Goal: Task Accomplishment & Management: Manage account settings

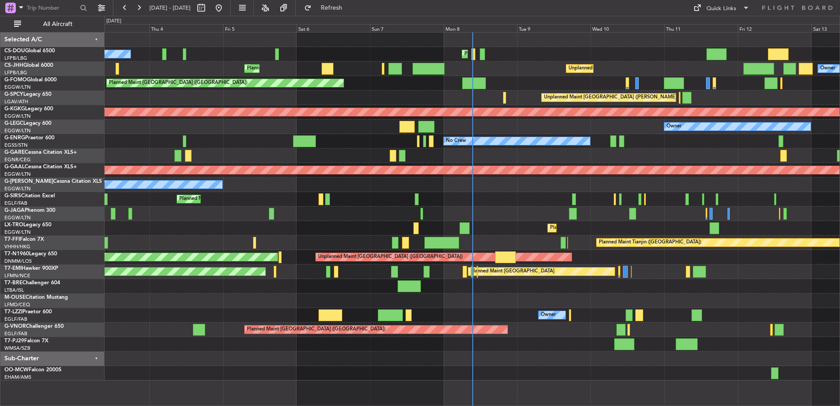
click at [531, 208] on div at bounding box center [472, 213] width 735 height 14
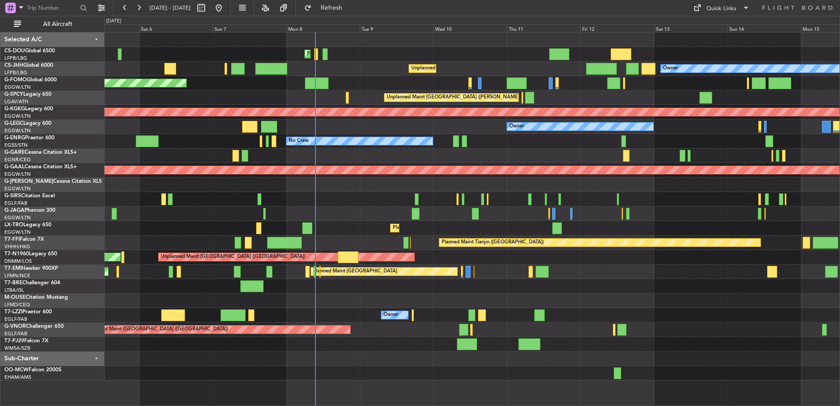
click at [386, 310] on div "Owner" at bounding box center [472, 315] width 735 height 14
click at [517, 300] on div at bounding box center [472, 300] width 735 height 14
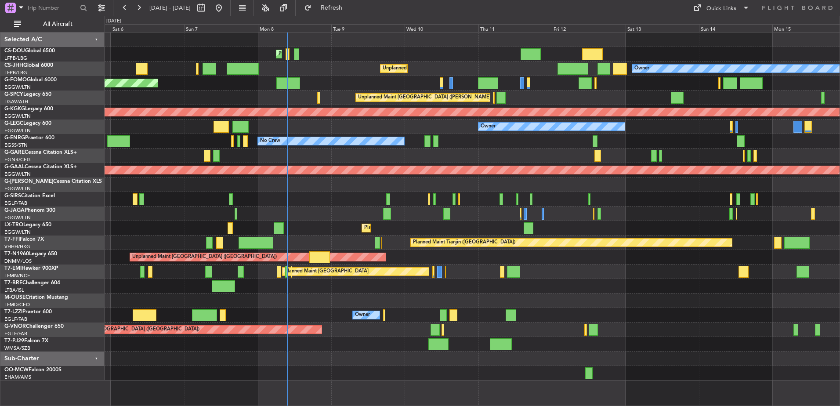
click at [340, 130] on div "Owner" at bounding box center [472, 126] width 735 height 14
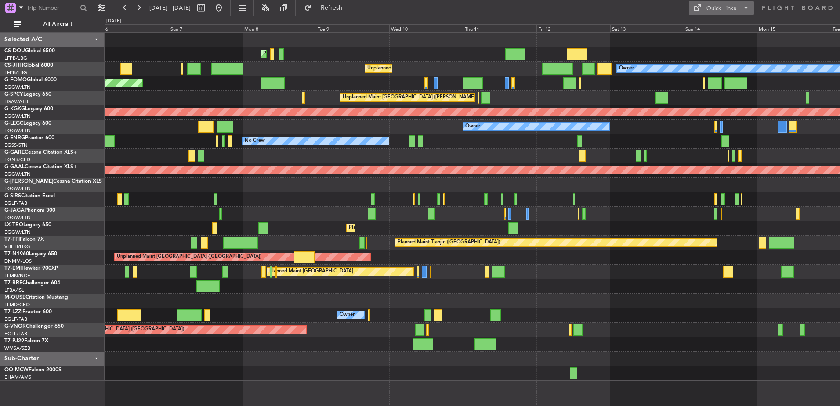
click at [736, 14] on button "Quick Links" at bounding box center [721, 8] width 65 height 14
click at [716, 51] on button "Crew Board" at bounding box center [722, 50] width 66 height 21
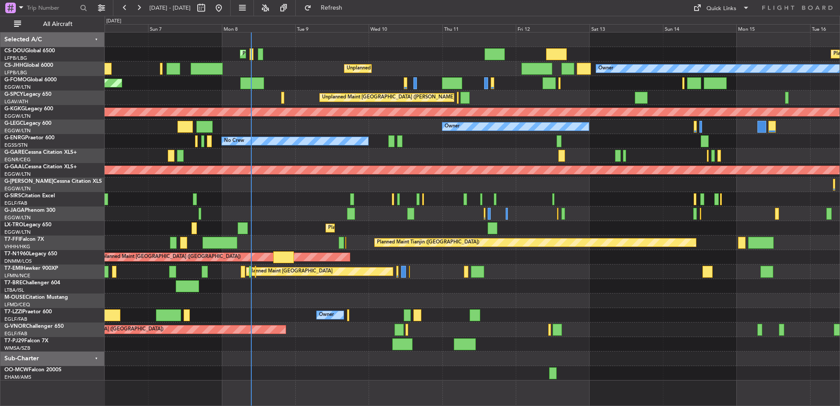
click at [407, 145] on div "No Crew" at bounding box center [472, 141] width 735 height 14
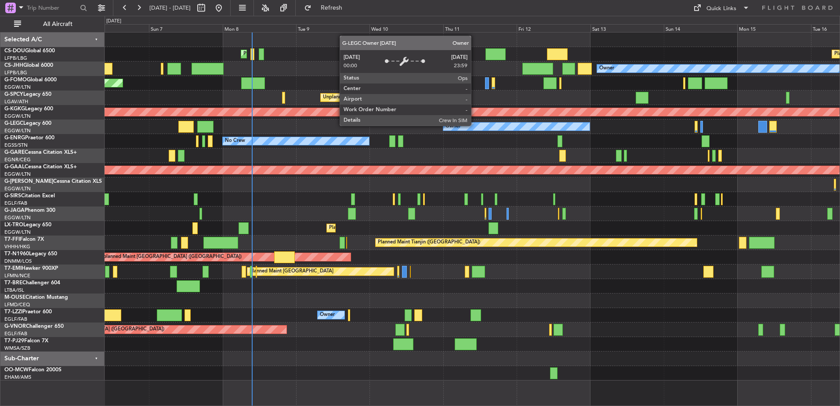
click at [475, 125] on div "Owner" at bounding box center [516, 127] width 146 height 8
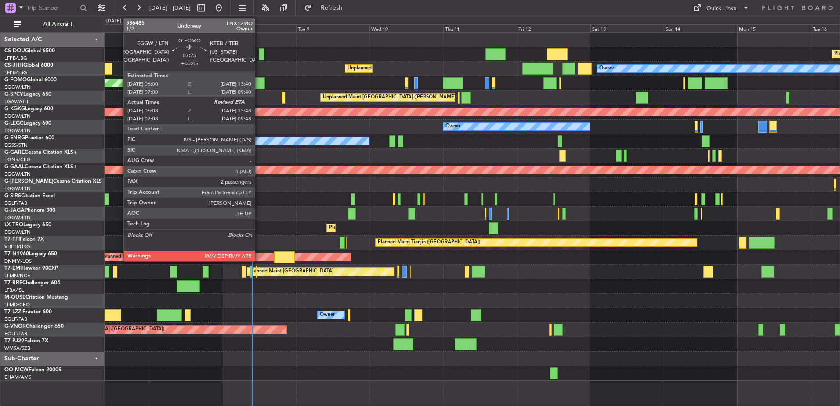
click at [259, 81] on div at bounding box center [253, 83] width 24 height 12
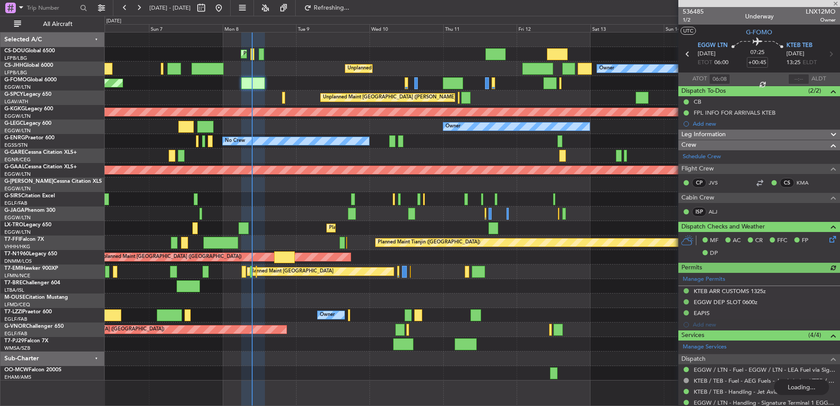
scroll to position [131, 0]
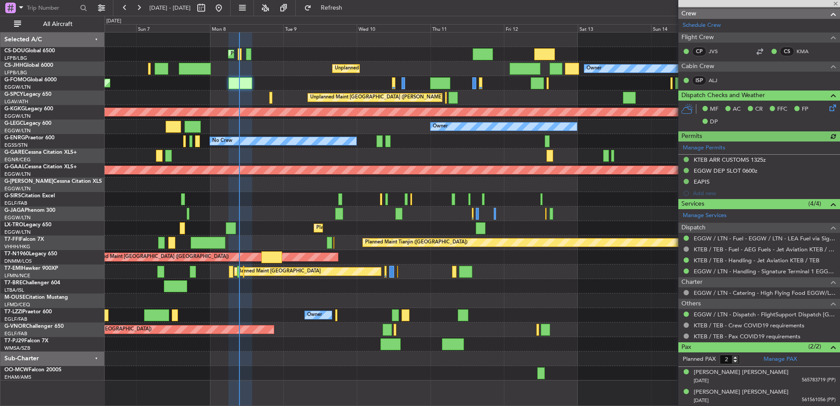
click at [495, 282] on div "Planned Maint Paris (Le Bourget) Planned Maint Paris (Le Bourget) Planned Maint…" at bounding box center [472, 207] width 735 height 348
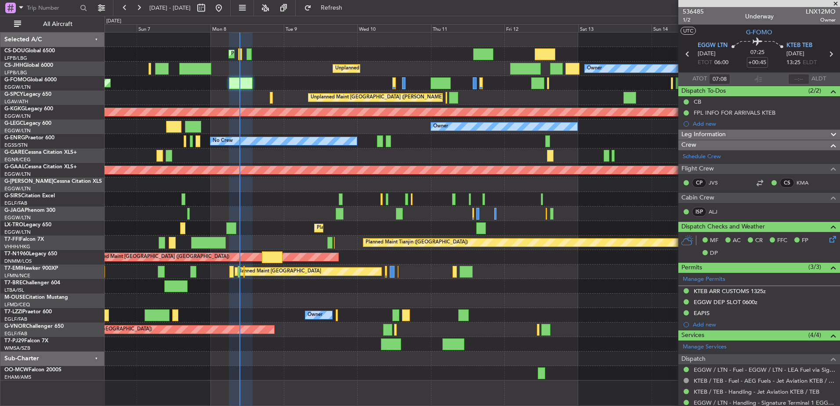
type input "06:08"
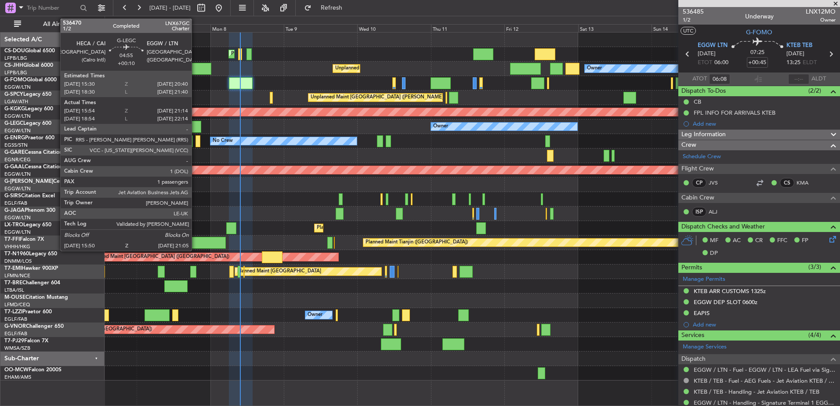
click at [195, 126] on div at bounding box center [193, 127] width 16 height 12
type input "+00:10"
type input "15:54"
type input "20:59"
type input "1"
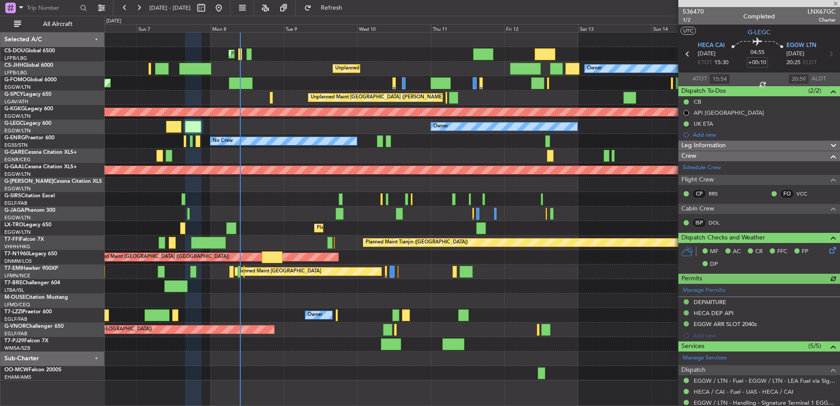
scroll to position [145, 0]
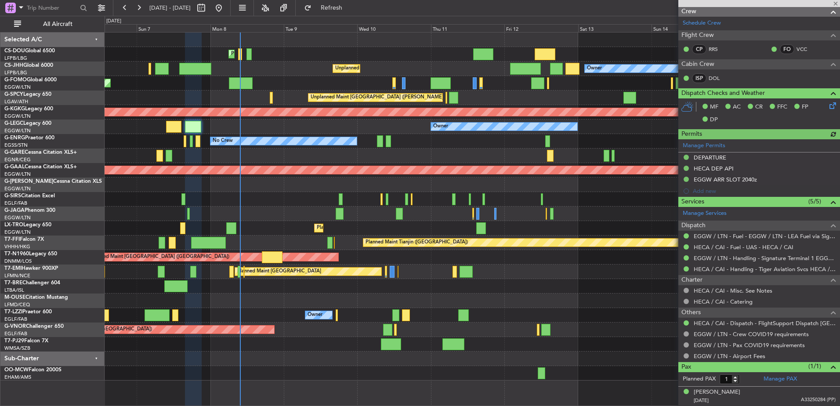
click at [577, 294] on div "Planned Maint Paris (Le Bourget) Planned Maint Paris (Le Bourget) Planned Maint…" at bounding box center [472, 207] width 735 height 348
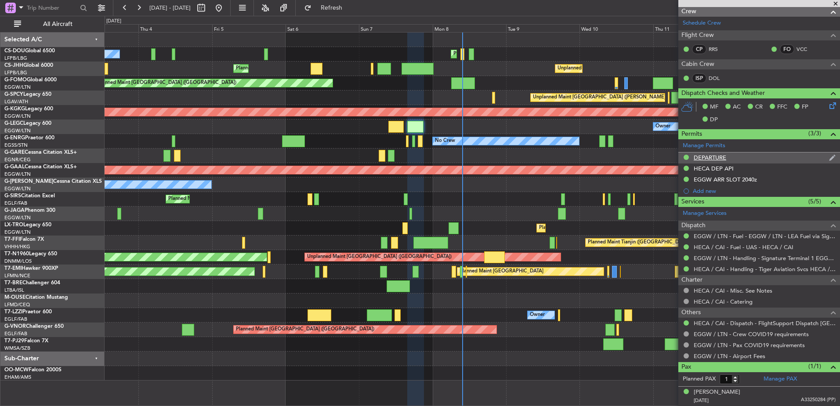
scroll to position [0, 0]
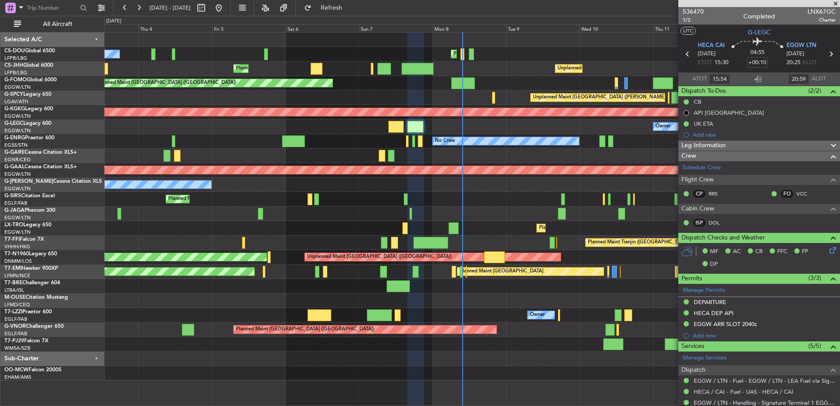
click at [285, 260] on div "Unplanned Maint London (Stansted) Planned Maint London (Stansted)" at bounding box center [472, 257] width 735 height 14
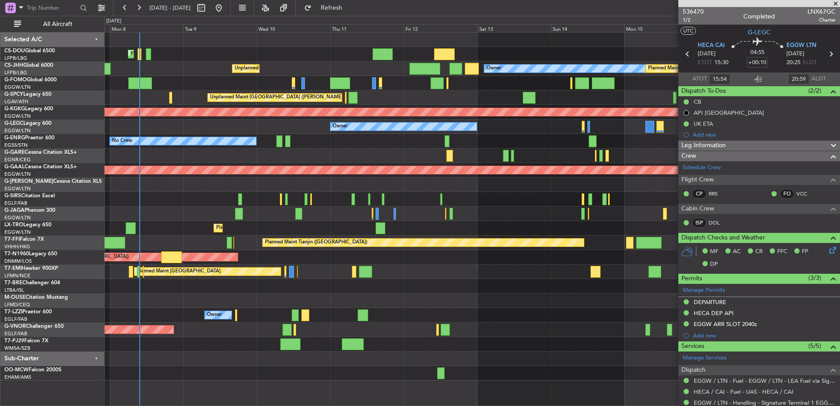
click at [358, 320] on div "Planned Maint Paris (Le Bourget) Planned Maint Paris (Le Bourget) Planned Maint…" at bounding box center [472, 207] width 735 height 348
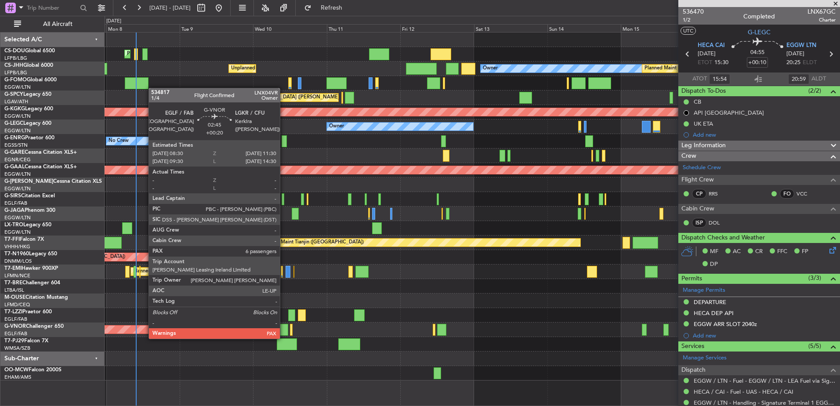
click at [284, 330] on div at bounding box center [283, 330] width 9 height 12
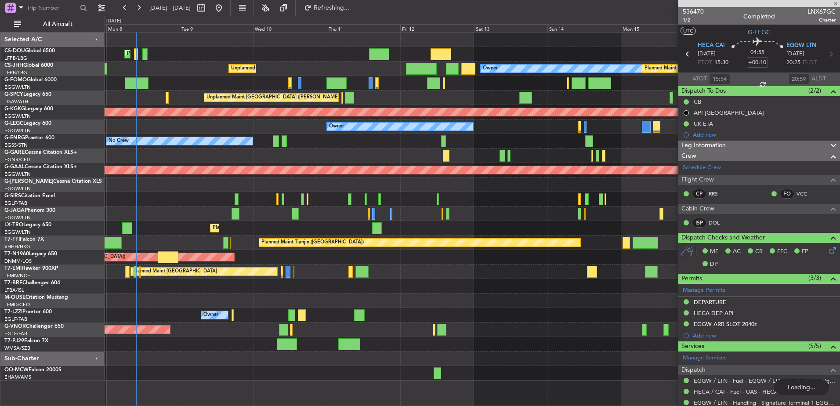
type input "+00:20"
type input "6"
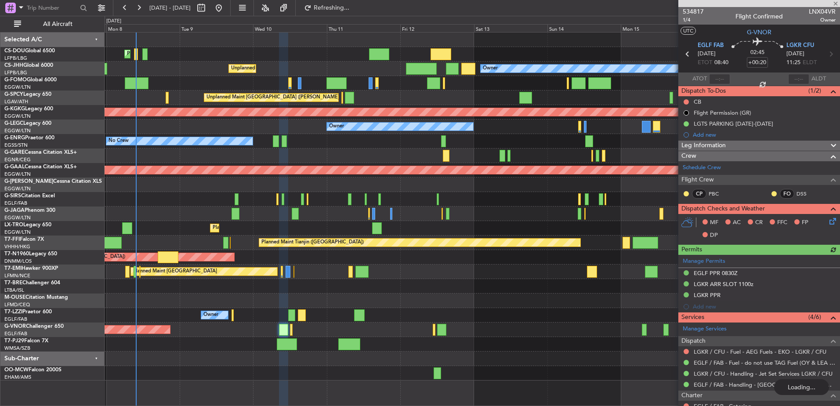
type input "+00:10"
type input "15:54"
type input "20:59"
type input "1"
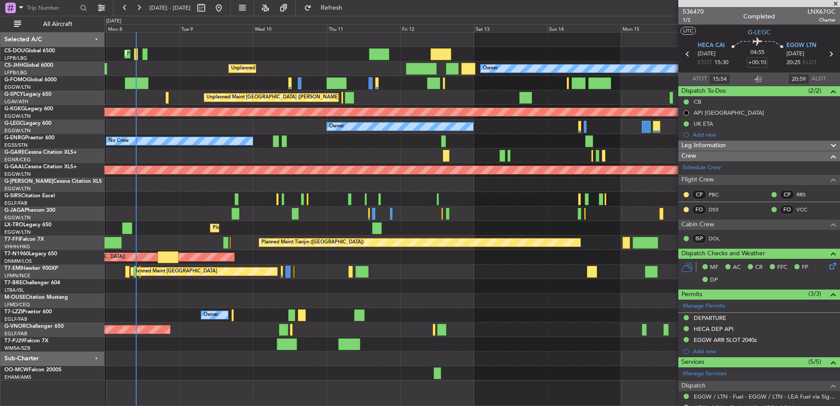
click at [285, 326] on div at bounding box center [283, 330] width 9 height 12
type input "+00:20"
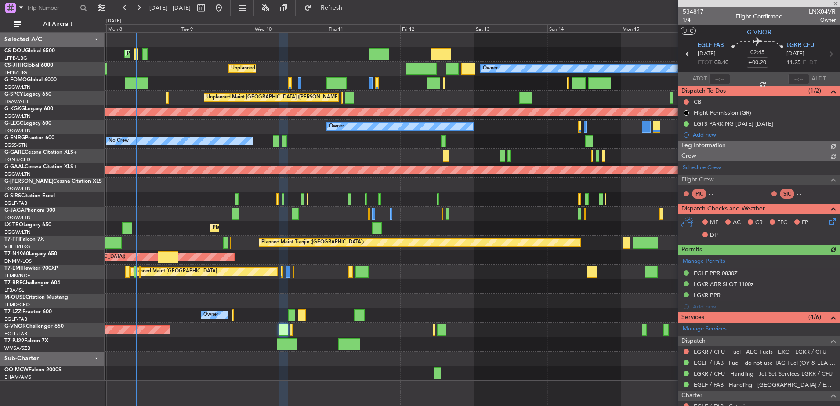
scroll to position [192, 0]
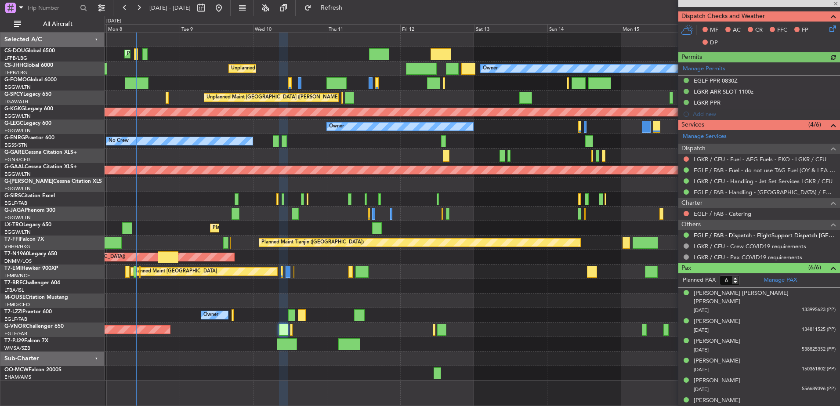
click at [712, 232] on link "EGLF / FAB - Dispatch - FlightSupport Dispatch UK" at bounding box center [765, 234] width 142 height 7
click at [832, 3] on span at bounding box center [835, 4] width 9 height 8
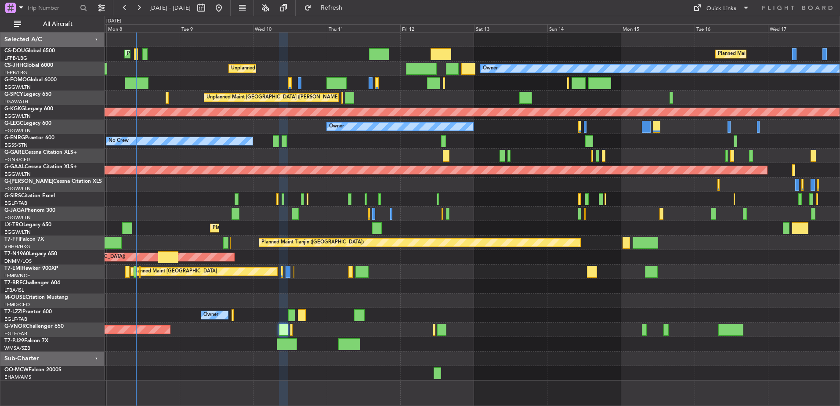
type input "0"
click at [739, 5] on button "Quick Links" at bounding box center [721, 8] width 65 height 14
click at [336, 163] on div at bounding box center [420, 203] width 840 height 406
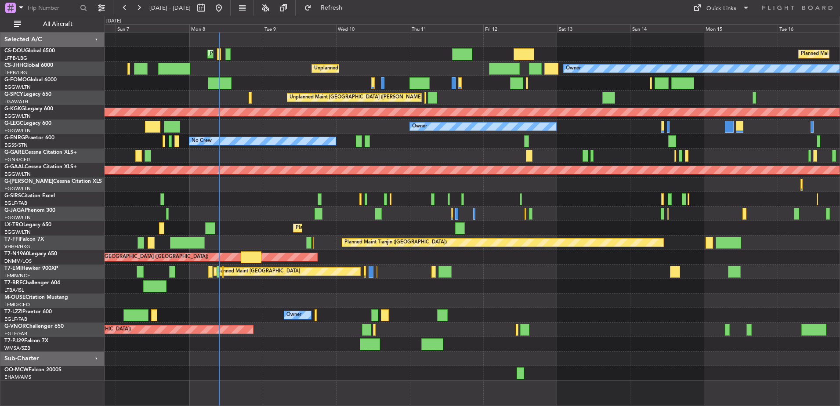
click at [453, 144] on div "Planned Maint Paris (Le Bourget) Planned Maint Paris (Le Bourget) Planned Maint…" at bounding box center [472, 207] width 735 height 348
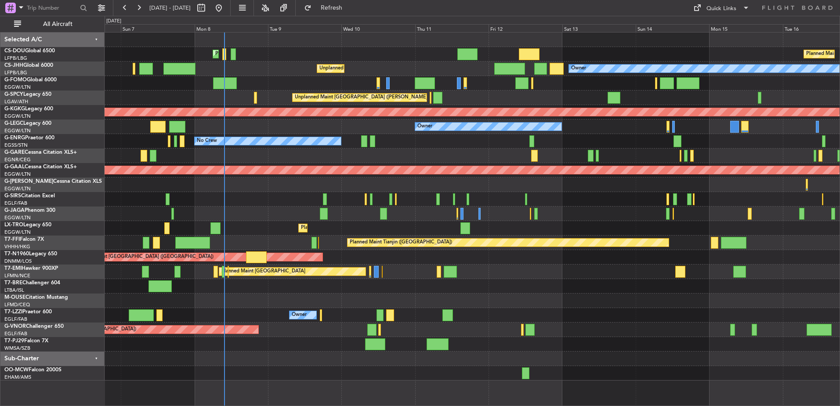
click at [457, 67] on div "Planned Maint Paris (Le Bourget) Owner Unplanned Maint San Francisco (San Franc…" at bounding box center [472, 68] width 735 height 14
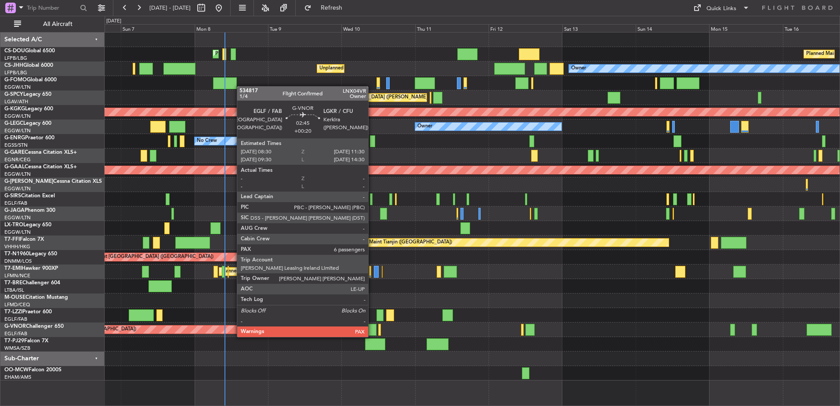
click at [372, 328] on div at bounding box center [371, 330] width 9 height 12
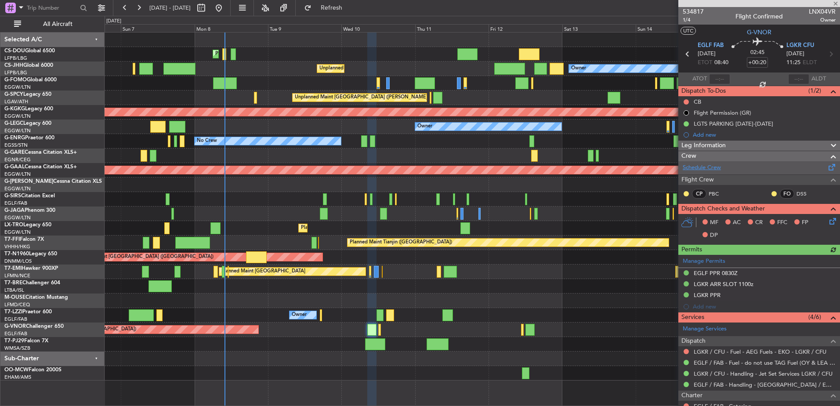
click at [717, 167] on link "Schedule Crew" at bounding box center [702, 167] width 38 height 9
click at [689, 20] on span "1/4" at bounding box center [693, 19] width 21 height 7
click at [685, 21] on span "1/4" at bounding box center [693, 19] width 21 height 7
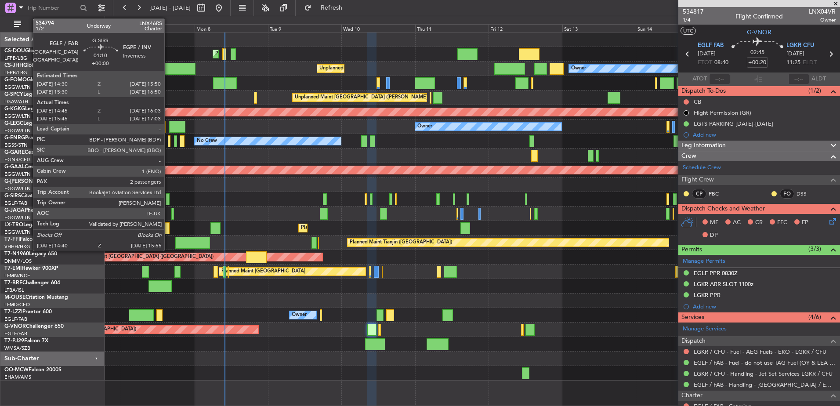
click at [168, 199] on div at bounding box center [168, 199] width 4 height 12
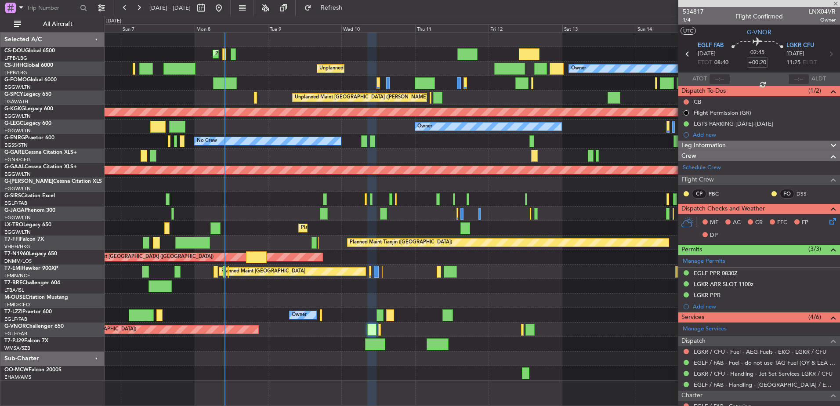
type input "14:45"
type input "15:53"
type input "2"
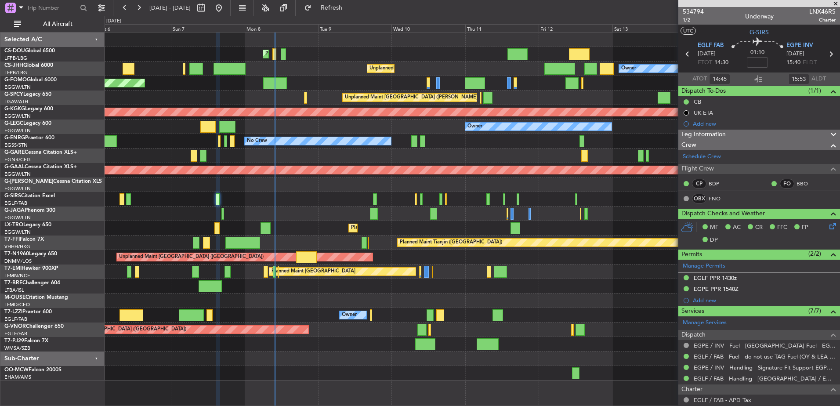
click at [361, 202] on div "Planned Maint [GEOGRAPHIC_DATA] ([GEOGRAPHIC_DATA])" at bounding box center [472, 199] width 735 height 14
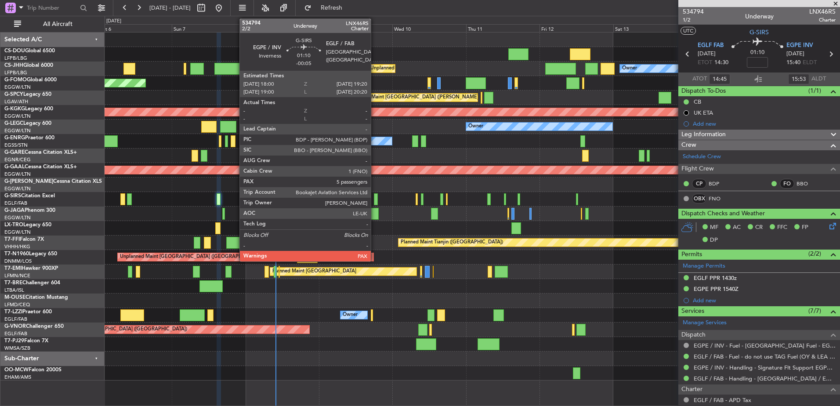
click at [375, 198] on div at bounding box center [376, 199] width 4 height 12
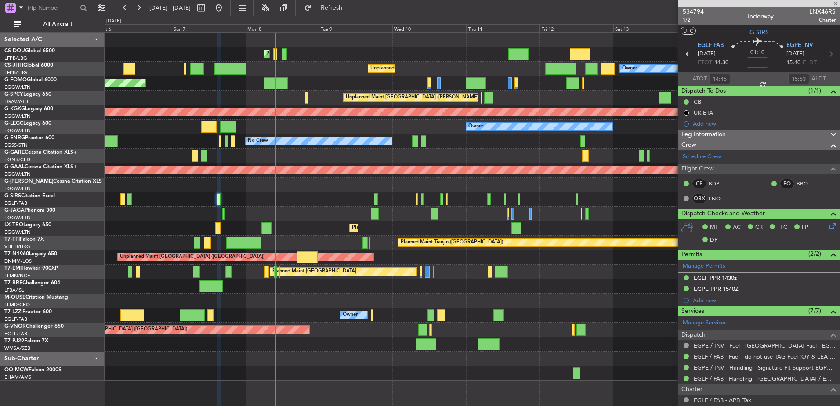
type input "-00:05"
type input "5"
click at [288, 308] on div "Planned Maint Paris (Le Bourget) Planned Maint Paris (Le Bourget) Planned Maint…" at bounding box center [472, 207] width 735 height 348
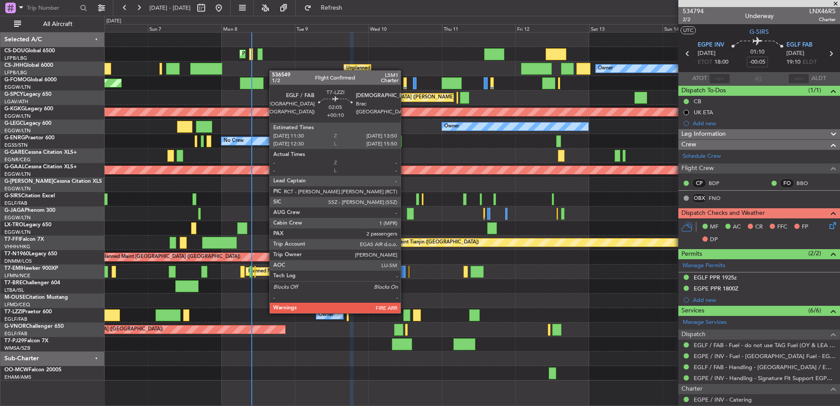
click at [405, 312] on div at bounding box center [406, 315] width 7 height 12
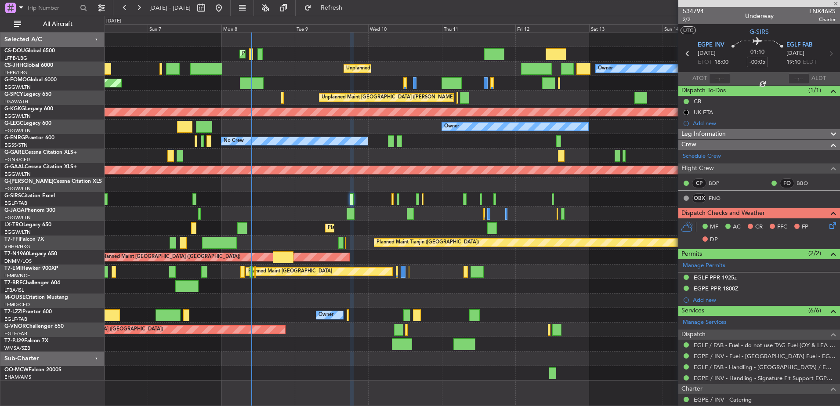
type input "+00:10"
type input "2"
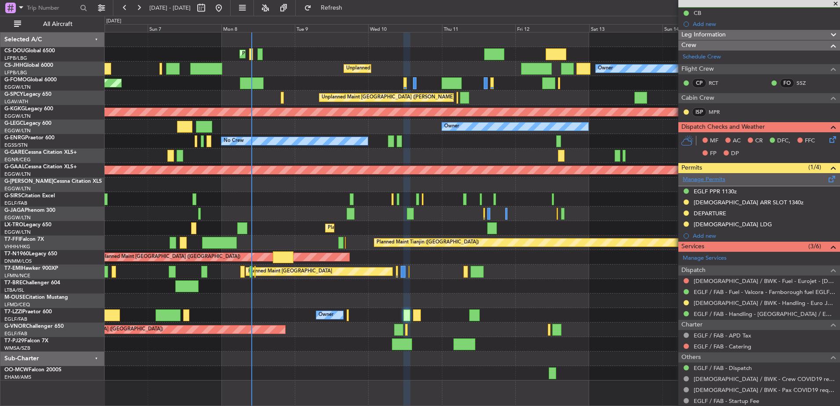
scroll to position [90, 0]
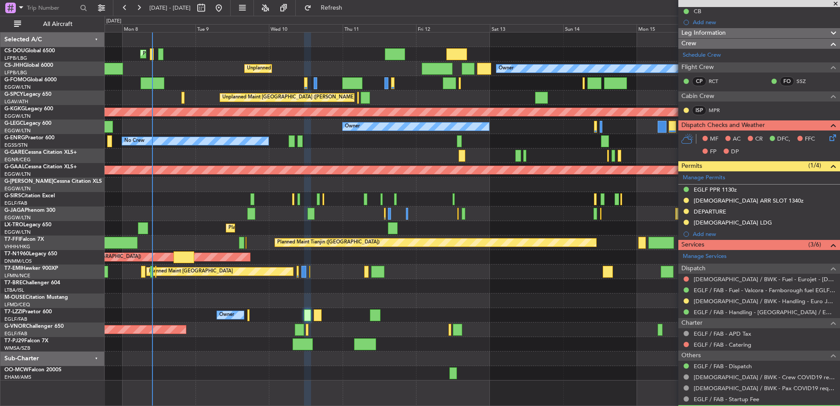
click at [447, 92] on div "Unplanned Maint [GEOGRAPHIC_DATA] ([PERSON_NAME] Intl)" at bounding box center [472, 97] width 735 height 14
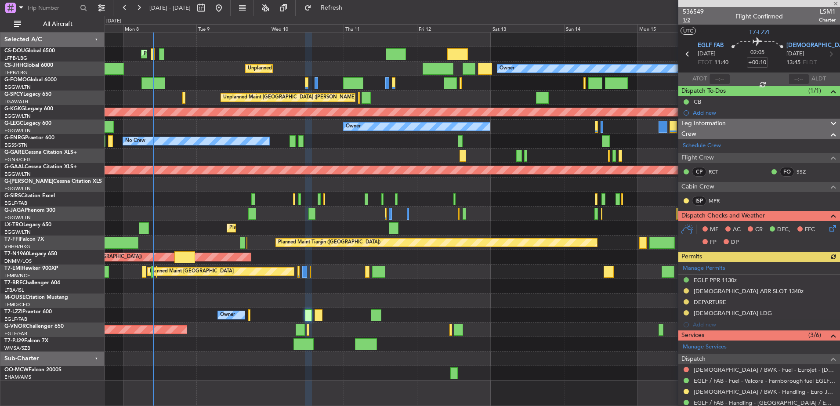
click at [689, 21] on span "1/2" at bounding box center [693, 19] width 21 height 7
click at [303, 324] on div at bounding box center [300, 330] width 9 height 12
type input "+00:20"
type input "6"
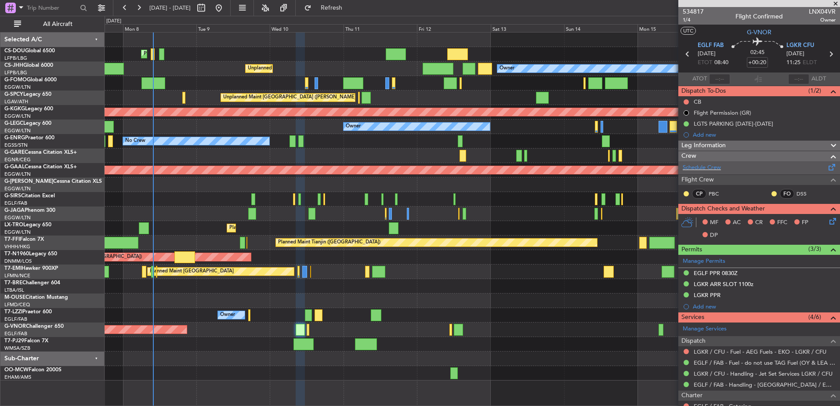
click at [729, 164] on div "Schedule Crew" at bounding box center [759, 167] width 162 height 13
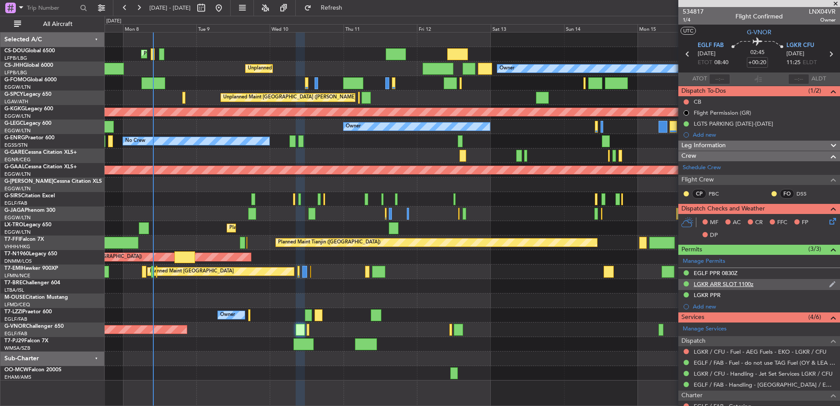
scroll to position [192, 0]
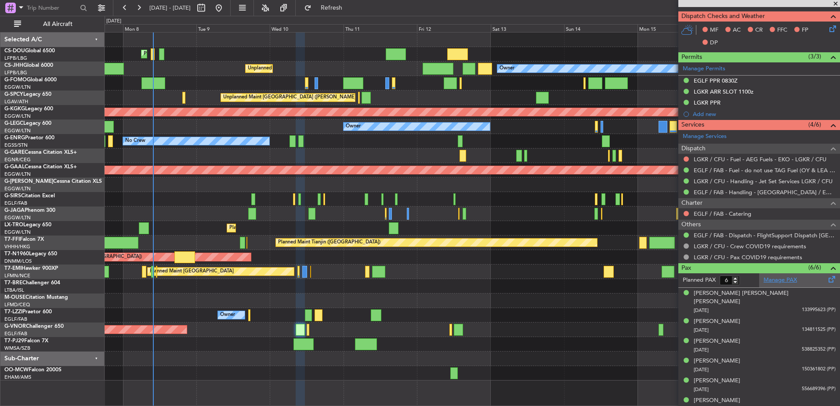
click at [764, 279] on link "Manage PAX" at bounding box center [779, 280] width 33 height 9
click at [697, 302] on fb-app "07 Sep 2025 - 17 Sep 2025 Refresh Quick Links All Aircraft Planned Maint Paris …" at bounding box center [420, 206] width 840 height 399
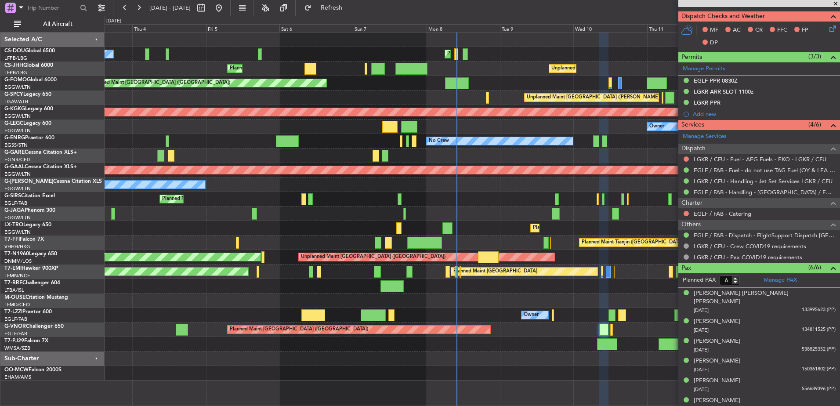
click at [126, 243] on div "Planned Maint Paris (Le Bourget) No Crew Planned Maint Paris (Le Bourget) Unpla…" at bounding box center [472, 207] width 735 height 348
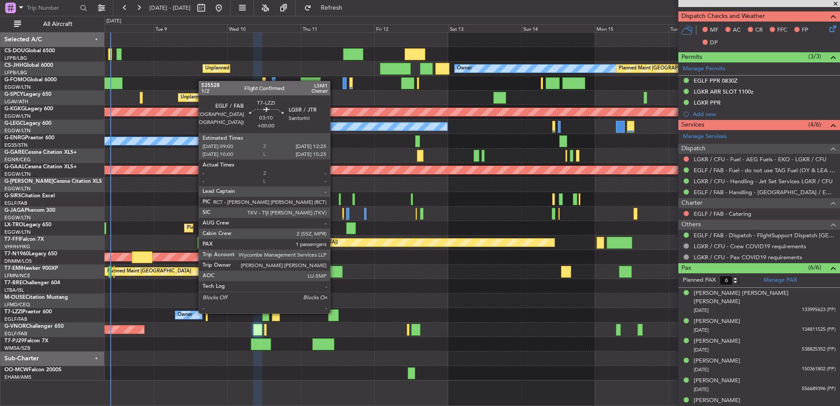
click at [334, 312] on div at bounding box center [333, 315] width 11 height 12
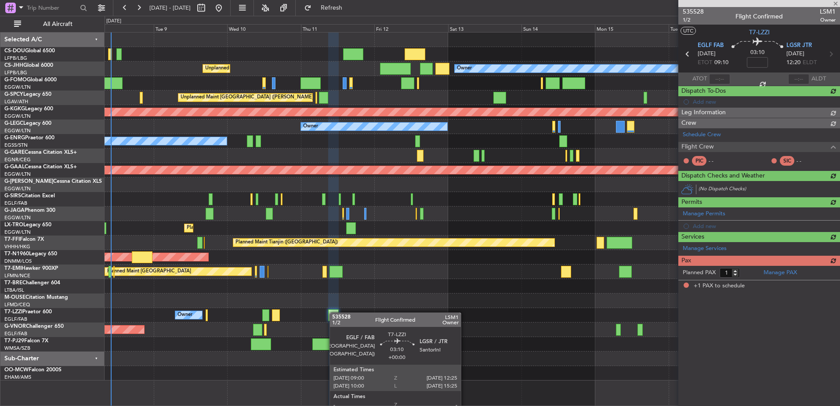
scroll to position [0, 0]
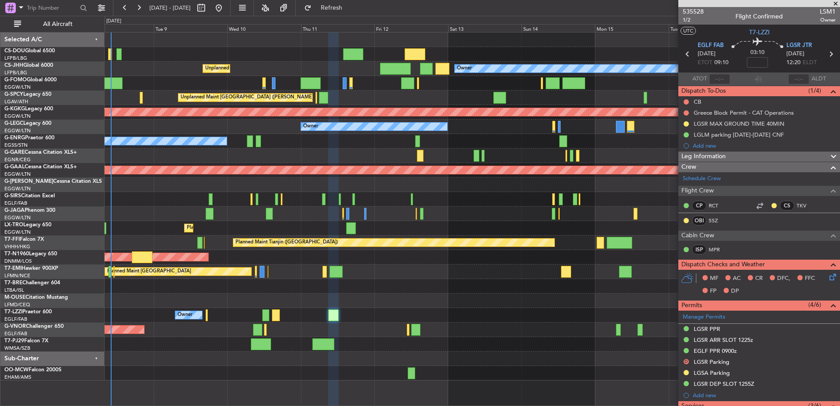
click at [555, 327] on div "Planned Maint [GEOGRAPHIC_DATA] ([GEOGRAPHIC_DATA])" at bounding box center [472, 329] width 735 height 14
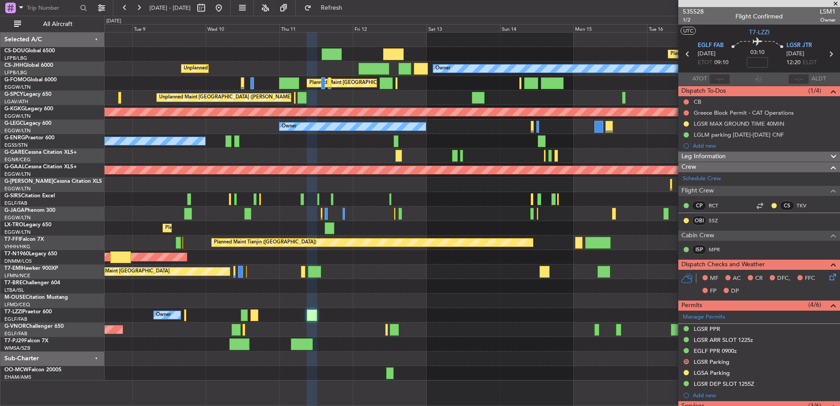
click at [835, 2] on span at bounding box center [835, 4] width 9 height 8
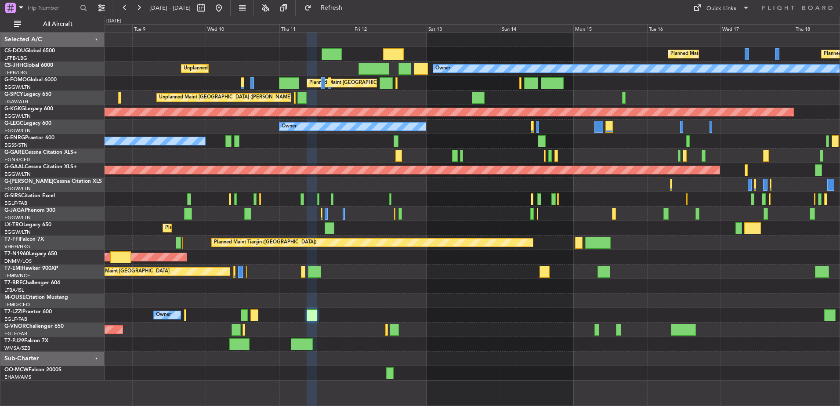
type input "0"
click at [723, 7] on div "Quick Links" at bounding box center [721, 8] width 30 height 9
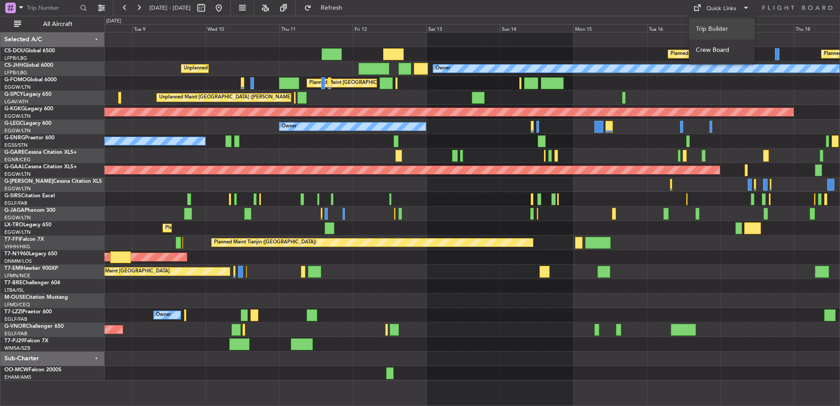
click at [706, 27] on button "Trip Builder" at bounding box center [722, 28] width 66 height 21
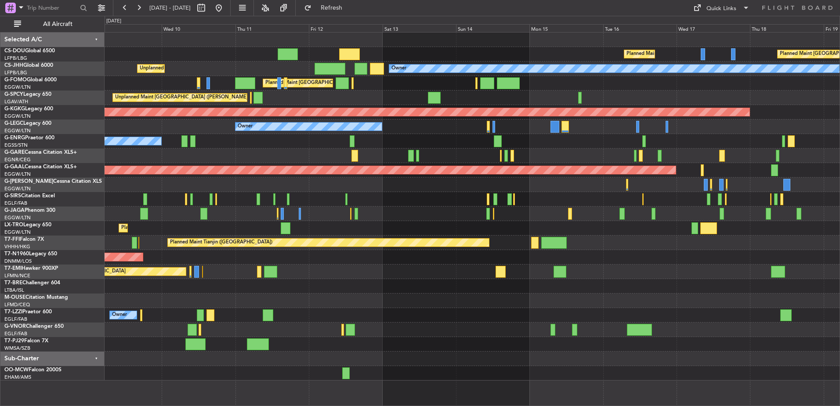
click at [349, 350] on div at bounding box center [472, 344] width 735 height 14
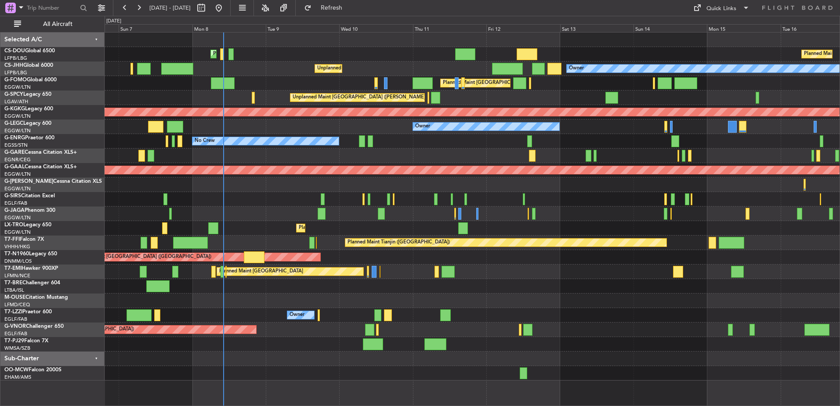
click at [564, 300] on div "Planned Maint Paris (Le Bourget) Planned Maint Paris (Le Bourget) Planned Maint…" at bounding box center [472, 207] width 735 height 348
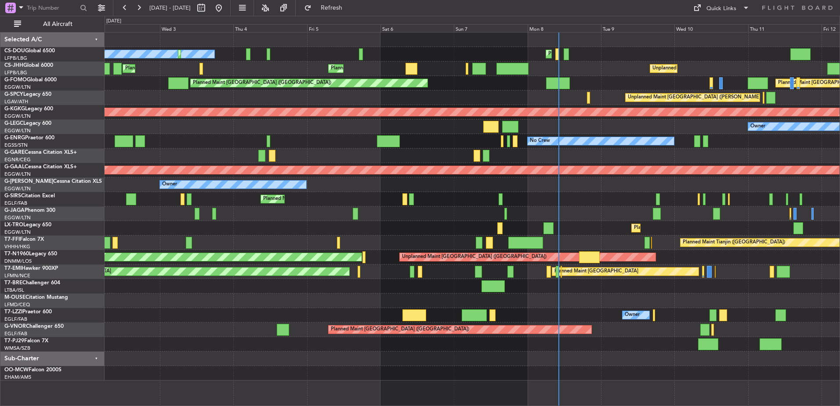
click at [589, 348] on div "Planned Maint Paris (Le Bourget) No Crew Planned Maint Paris (Le Bourget) Unpla…" at bounding box center [472, 207] width 735 height 348
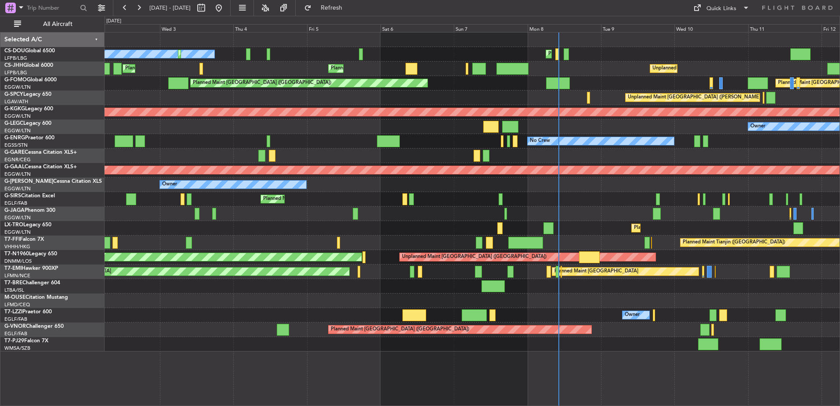
click at [532, 231] on div "Planned Maint Paris (Le Bourget) No Crew Planned Maint Paris (Le Bourget) Unpla…" at bounding box center [472, 192] width 735 height 319
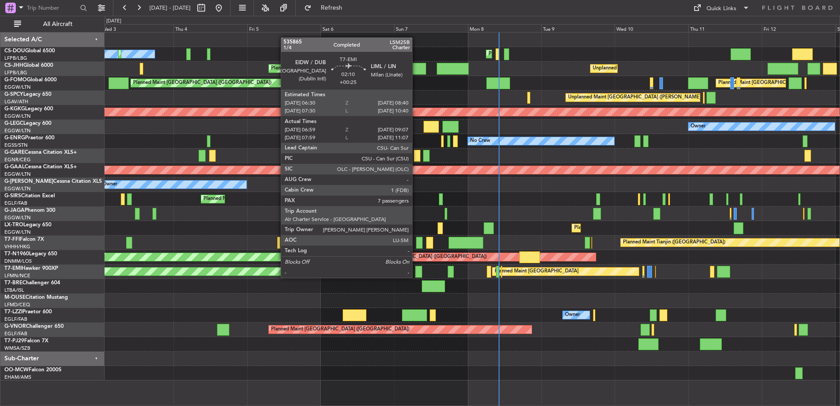
click at [346, 257] on div "Planned Maint Paris (Le Bourget) No Crew Planned Maint Paris (Le Bourget) Unpla…" at bounding box center [472, 207] width 735 height 348
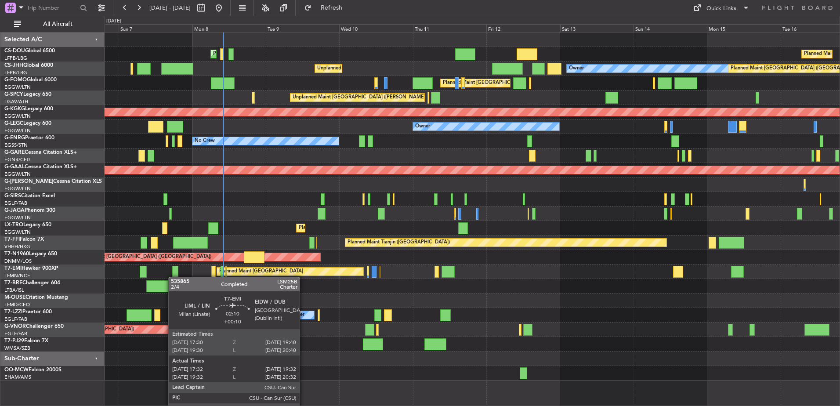
click at [176, 276] on div "Planned Maint Paris (Le Bourget) Planned Maint Paris (Le Bourget) Planned Maint…" at bounding box center [472, 207] width 735 height 348
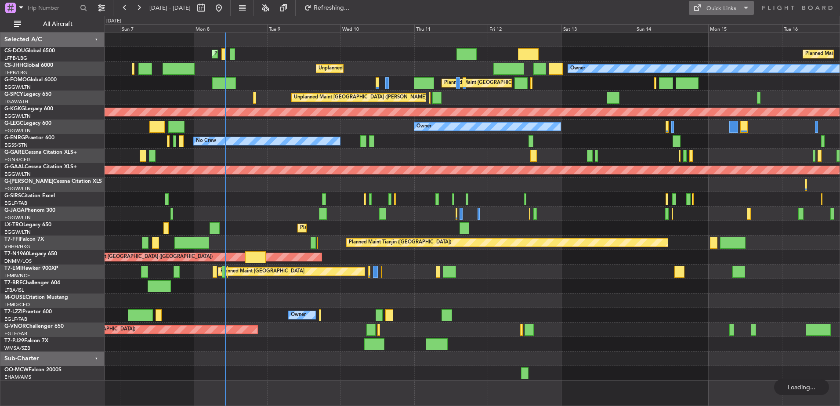
click at [711, 5] on div "Quick Links" at bounding box center [721, 8] width 30 height 9
click at [696, 26] on button "Trip Builder" at bounding box center [722, 28] width 66 height 21
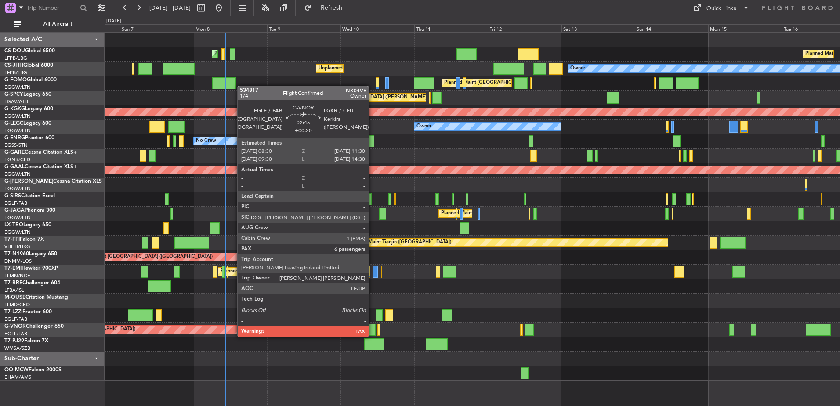
click at [372, 328] on div at bounding box center [370, 330] width 9 height 12
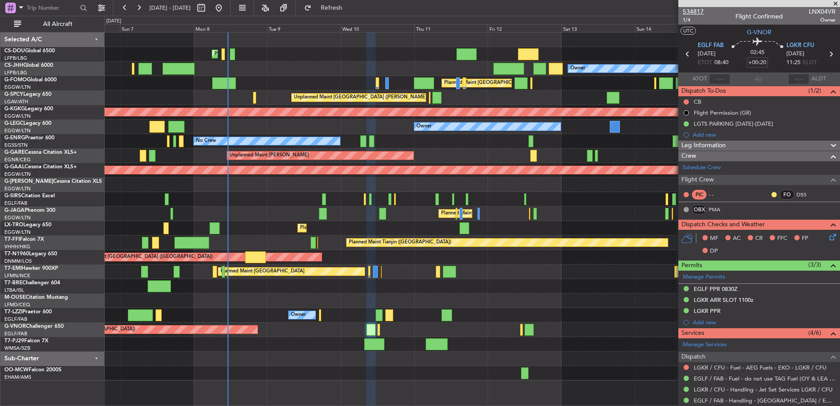
click at [699, 10] on span "534817" at bounding box center [693, 11] width 21 height 9
click at [340, 14] on button "Refresh" at bounding box center [326, 8] width 53 height 14
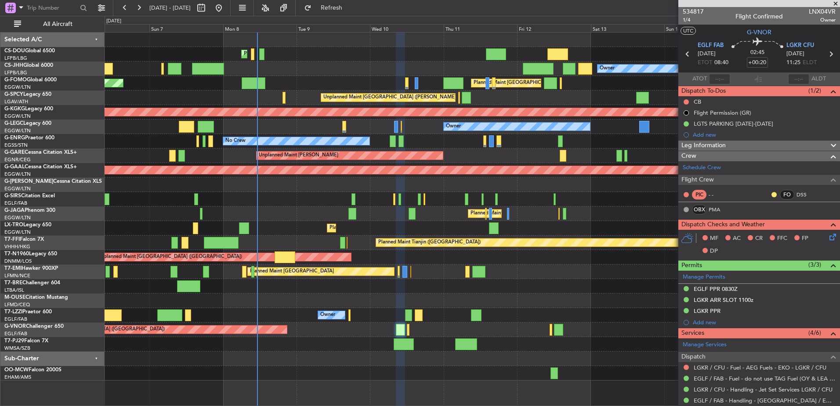
click at [579, 202] on div "Planned Maint [GEOGRAPHIC_DATA] ([GEOGRAPHIC_DATA])" at bounding box center [472, 199] width 735 height 14
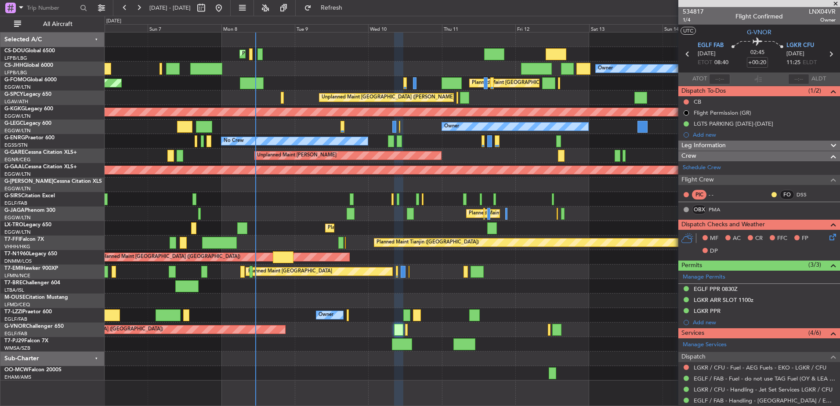
click at [321, 220] on div "Planned Maint [GEOGRAPHIC_DATA] ([GEOGRAPHIC_DATA]) Planned Maint [GEOGRAPHIC_D…" at bounding box center [472, 207] width 735 height 348
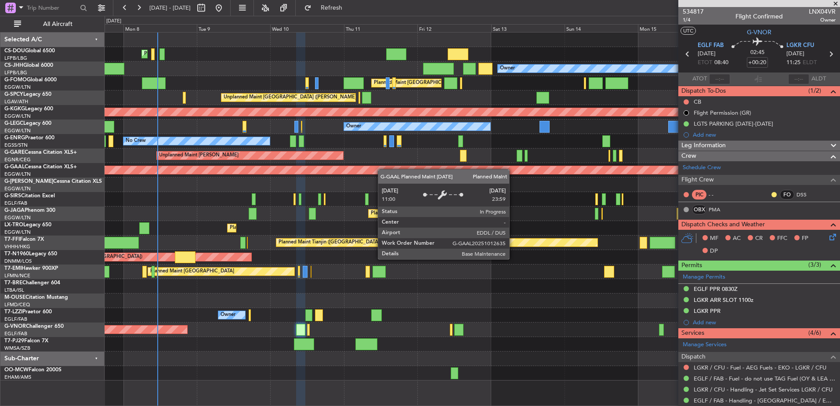
click at [351, 168] on div "Planned Maint Paris (Le Bourget) Planned Maint Paris (Le Bourget) Planned Maint…" at bounding box center [472, 207] width 735 height 348
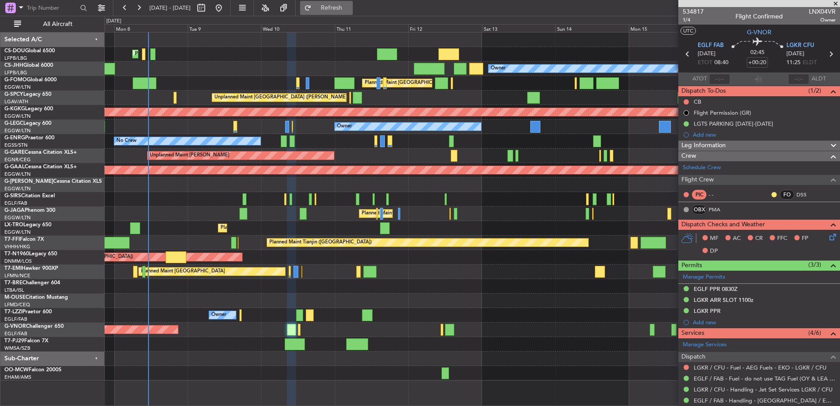
click at [343, 13] on button "Refresh" at bounding box center [326, 8] width 53 height 14
click at [832, 7] on div "534817 1/4 Flight Confirmed LNX04VR Owner" at bounding box center [759, 16] width 162 height 18
click at [833, 7] on span at bounding box center [835, 4] width 9 height 8
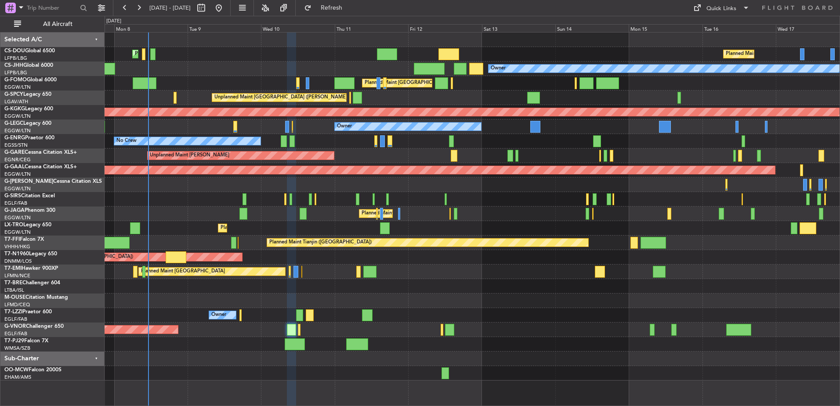
type input "0"
click at [699, 9] on span at bounding box center [696, 8] width 11 height 11
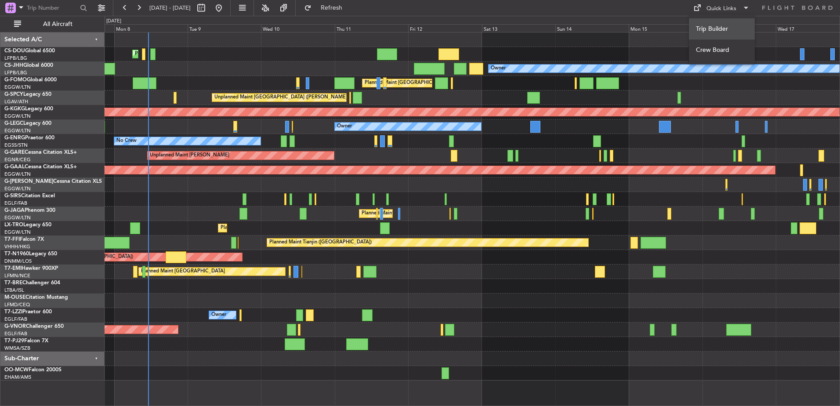
click at [710, 25] on button "Trip Builder" at bounding box center [722, 28] width 66 height 21
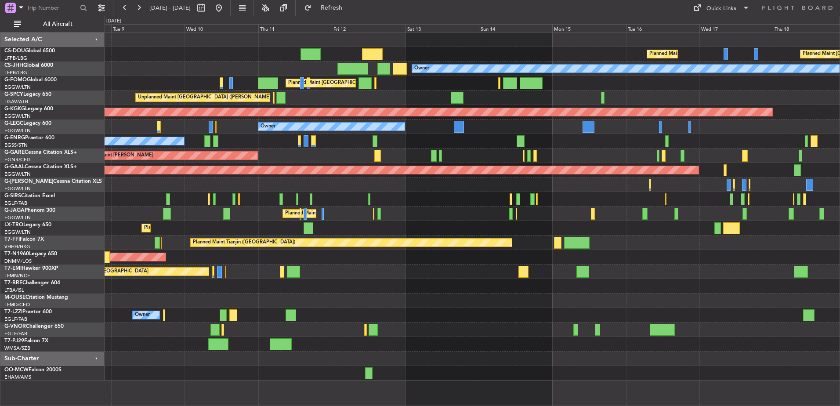
click at [504, 206] on div "Planned Maint [GEOGRAPHIC_DATA] ([GEOGRAPHIC_DATA]) Planned Maint [GEOGRAPHIC_D…" at bounding box center [472, 207] width 735 height 348
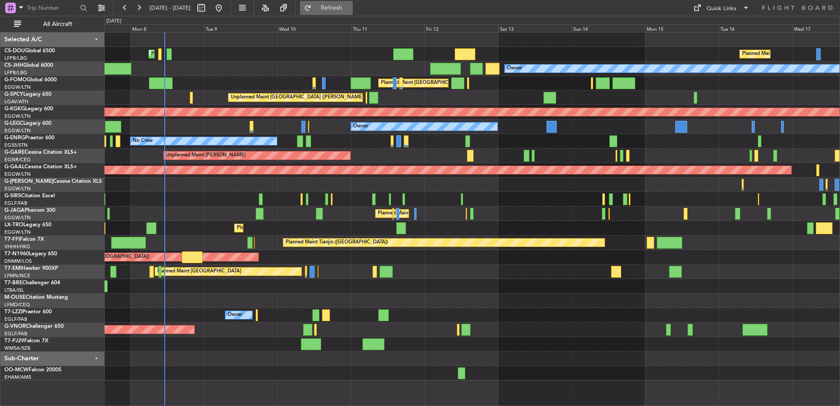
click at [350, 10] on span "Refresh" at bounding box center [331, 8] width 37 height 6
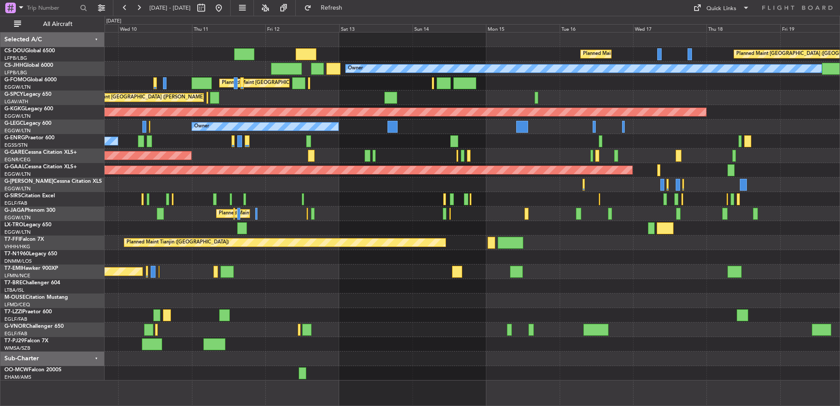
click at [289, 185] on div "Planned Maint [GEOGRAPHIC_DATA] ([GEOGRAPHIC_DATA]) Planned Maint [GEOGRAPHIC_D…" at bounding box center [472, 207] width 735 height 348
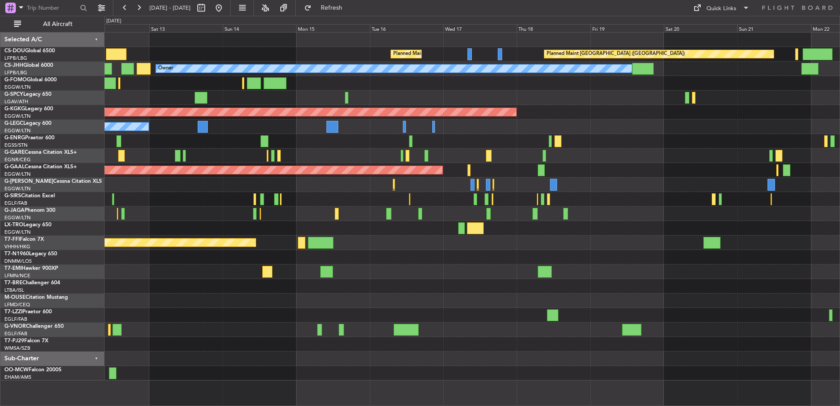
click at [249, 207] on div "Planned Maint Paris (Le Bourget) Planned Maint Paris (Le Bourget) Planned Maint…" at bounding box center [472, 207] width 735 height 348
click at [732, 10] on div "Quick Links" at bounding box center [721, 8] width 30 height 9
click at [718, 33] on button "Trip Builder" at bounding box center [722, 28] width 66 height 21
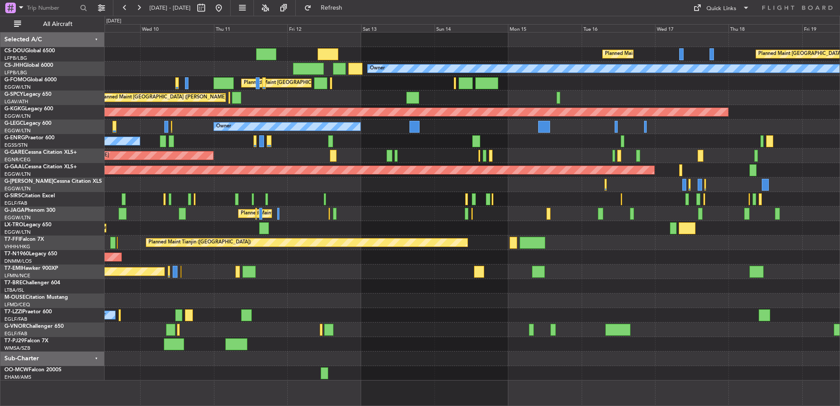
click at [658, 304] on div "Planned Maint [GEOGRAPHIC_DATA] ([GEOGRAPHIC_DATA]) Planned Maint [GEOGRAPHIC_D…" at bounding box center [472, 207] width 735 height 348
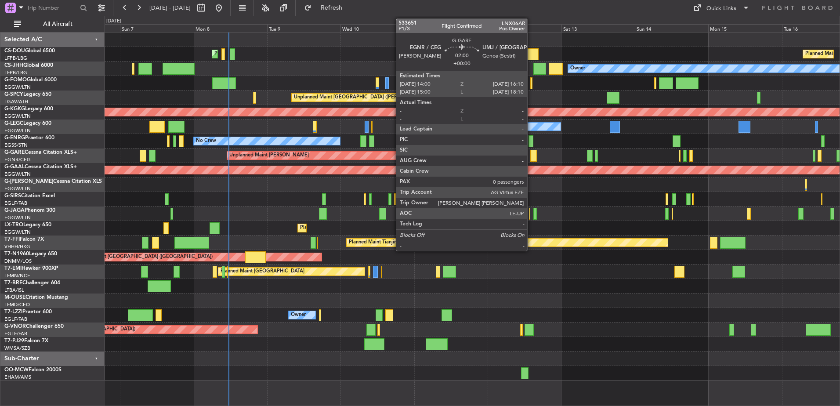
click at [531, 156] on div at bounding box center [533, 156] width 7 height 12
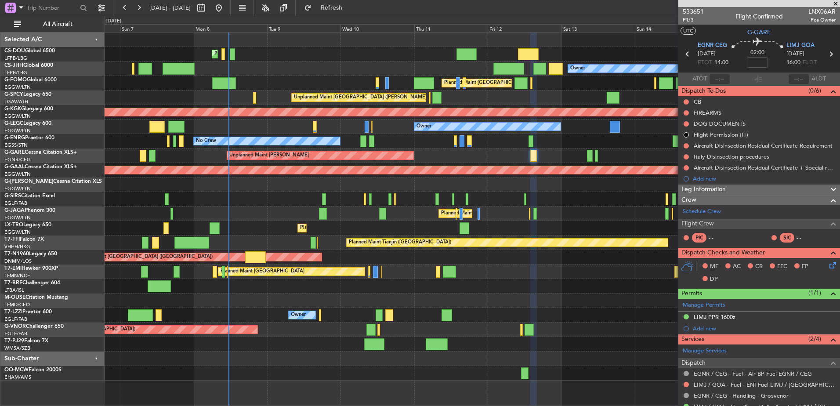
click at [300, 171] on div "Planned Maint [GEOGRAPHIC_DATA] ([GEOGRAPHIC_DATA]) Planned Maint [GEOGRAPHIC_D…" at bounding box center [472, 207] width 735 height 348
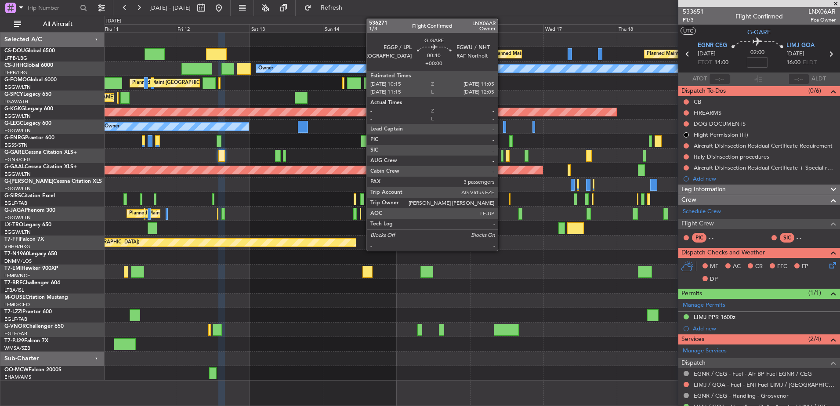
click at [502, 153] on div at bounding box center [502, 156] width 3 height 12
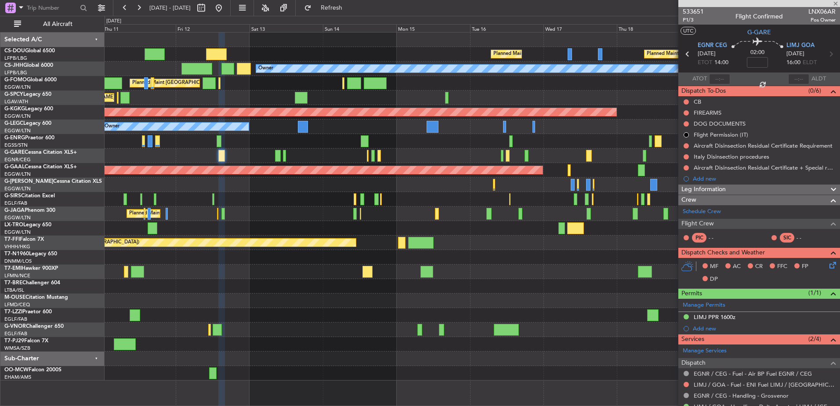
type input "3"
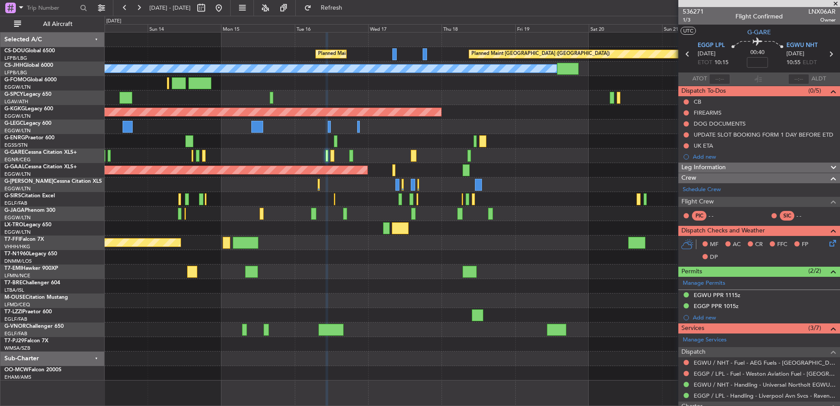
click at [247, 277] on div "Planned Maint [GEOGRAPHIC_DATA] ([GEOGRAPHIC_DATA]) Planned Maint [GEOGRAPHIC_D…" at bounding box center [472, 207] width 735 height 348
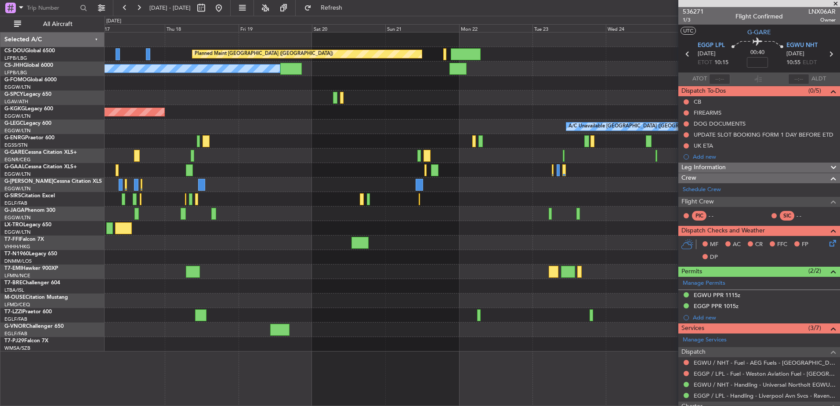
click at [780, 226] on fb-app "[DATE] - [DATE] Refresh Quick Links All Aircraft Planned Maint [GEOGRAPHIC_DATA…" at bounding box center [420, 206] width 840 height 399
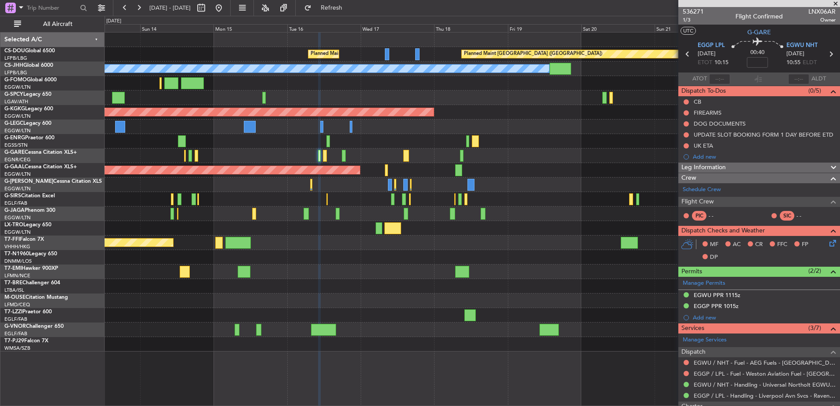
click at [521, 193] on div "Planned Maint [GEOGRAPHIC_DATA] ([GEOGRAPHIC_DATA]) Planned Maint [GEOGRAPHIC_D…" at bounding box center [472, 192] width 735 height 319
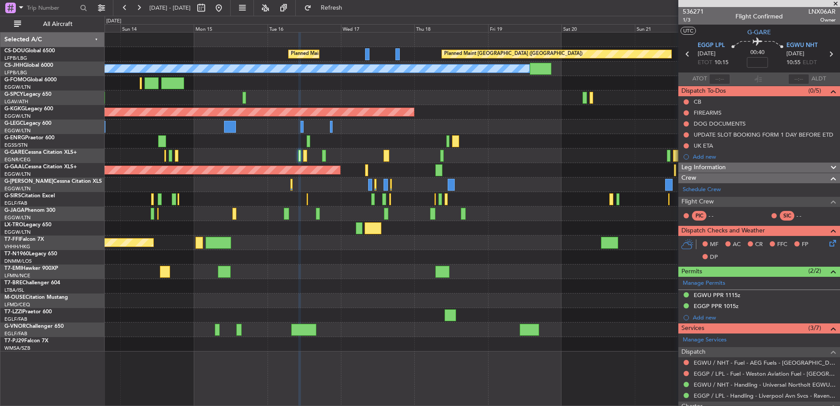
click at [329, 210] on div "Planned Maint [GEOGRAPHIC_DATA] ([GEOGRAPHIC_DATA]) Planned Maint [GEOGRAPHIC_D…" at bounding box center [472, 192] width 735 height 319
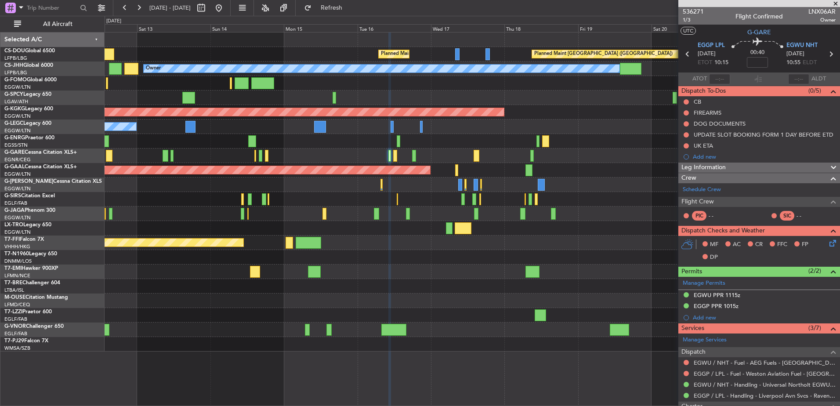
click at [392, 247] on div "Planned Maint [GEOGRAPHIC_DATA] ([GEOGRAPHIC_DATA]) Planned Maint [GEOGRAPHIC_D…" at bounding box center [472, 192] width 735 height 319
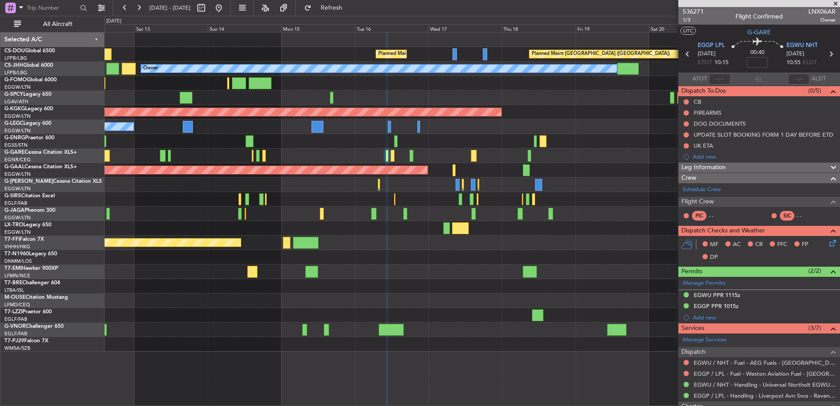
click at [392, 318] on div at bounding box center [472, 315] width 735 height 14
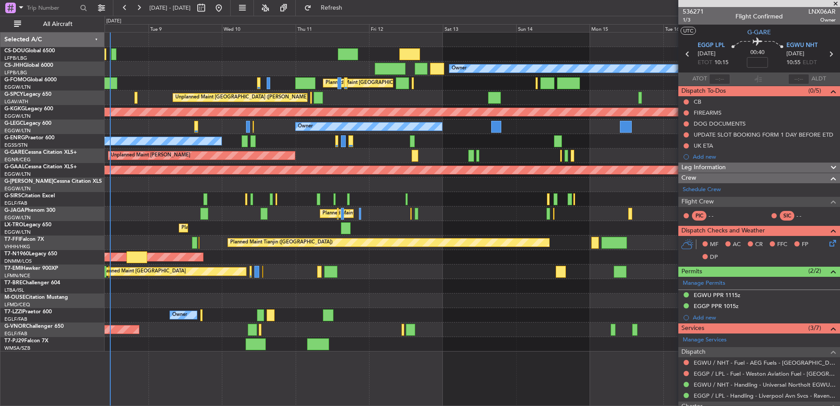
click at [532, 389] on div "Planned Maint [GEOGRAPHIC_DATA] ([GEOGRAPHIC_DATA]) Planned Maint [GEOGRAPHIC_D…" at bounding box center [472, 219] width 735 height 374
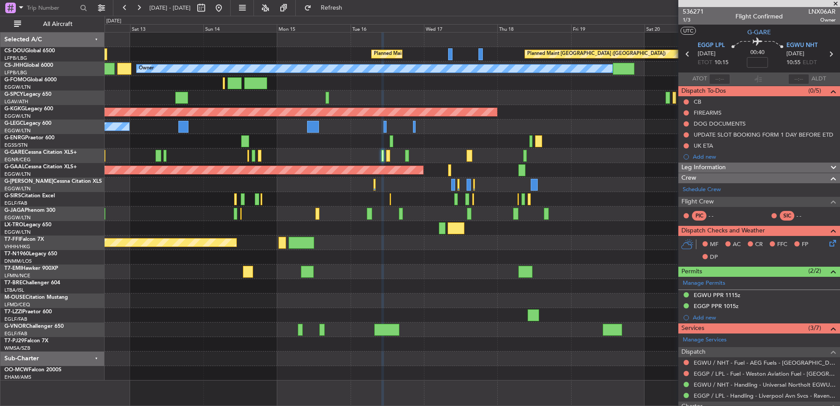
click at [170, 299] on div "Planned Maint [GEOGRAPHIC_DATA] ([GEOGRAPHIC_DATA]) Planned Maint [GEOGRAPHIC_D…" at bounding box center [472, 207] width 735 height 348
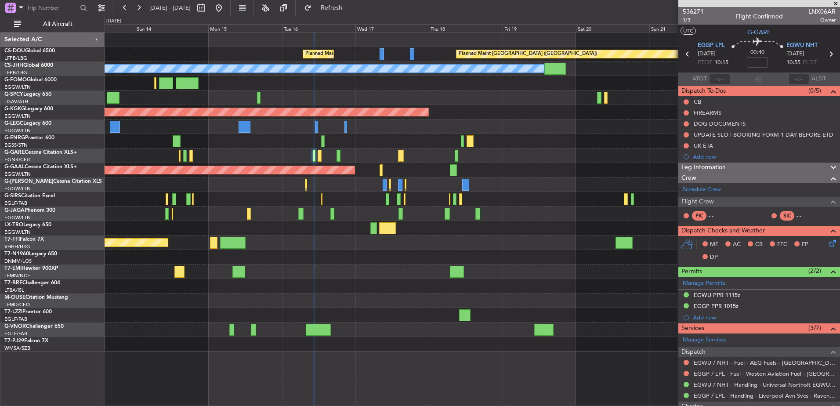
click at [527, 193] on div at bounding box center [472, 199] width 735 height 14
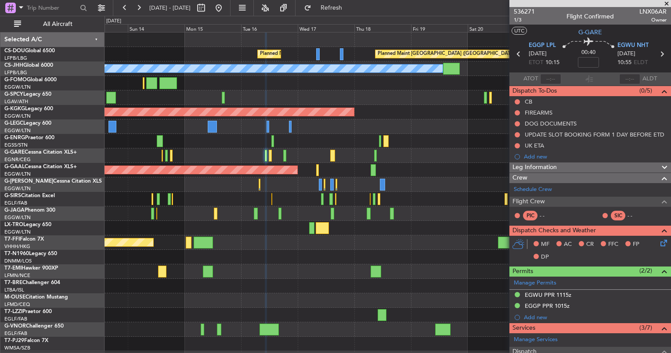
click at [318, 141] on div at bounding box center [388, 141] width 566 height 14
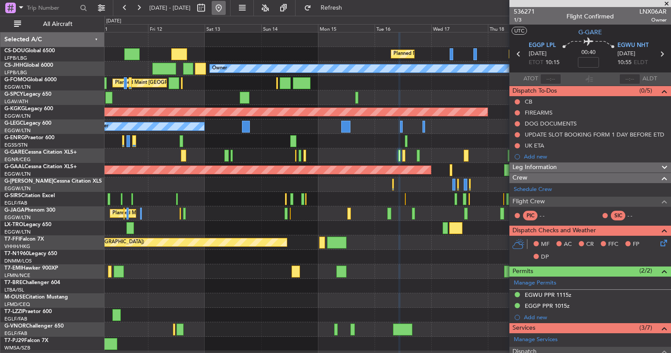
click at [226, 9] on button at bounding box center [219, 8] width 14 height 14
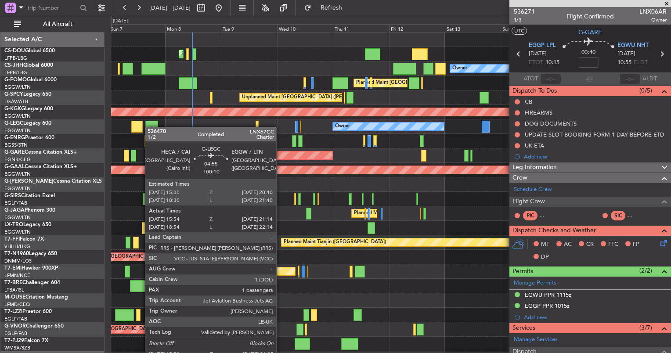
click at [155, 126] on div at bounding box center [151, 127] width 12 height 12
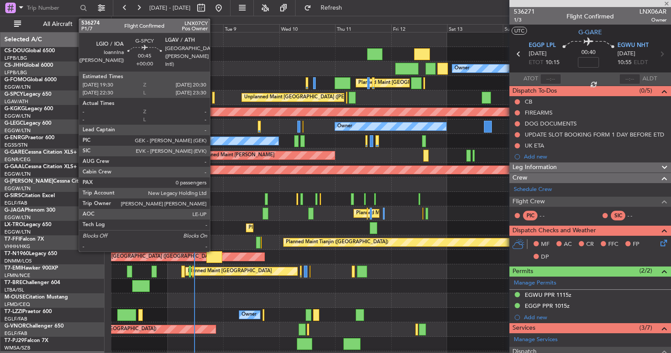
type input "+00:10"
type input "15:54"
type input "20:59"
type input "1"
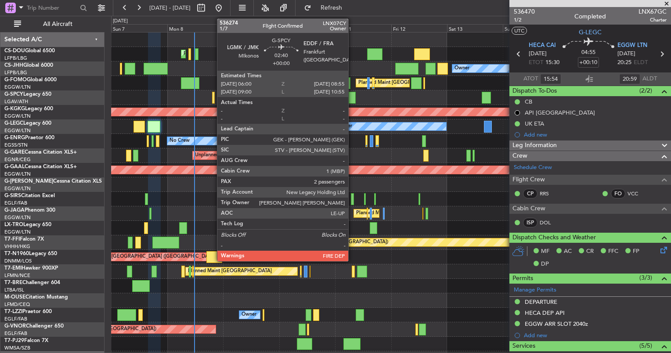
click at [352, 94] on div at bounding box center [352, 98] width 7 height 12
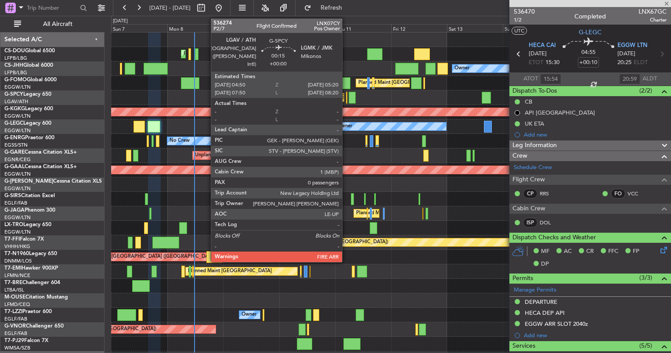
type input "2"
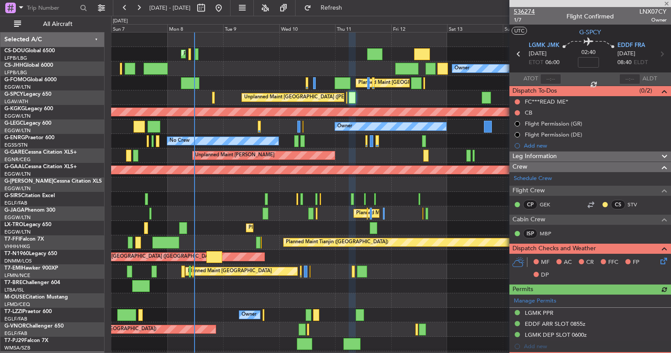
click at [523, 12] on span "536274" at bounding box center [524, 11] width 21 height 9
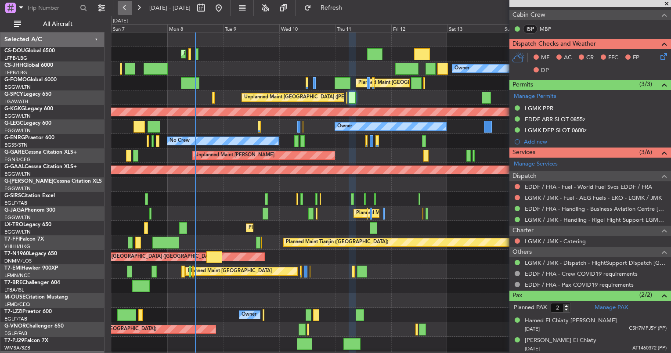
click at [124, 9] on button at bounding box center [125, 8] width 14 height 14
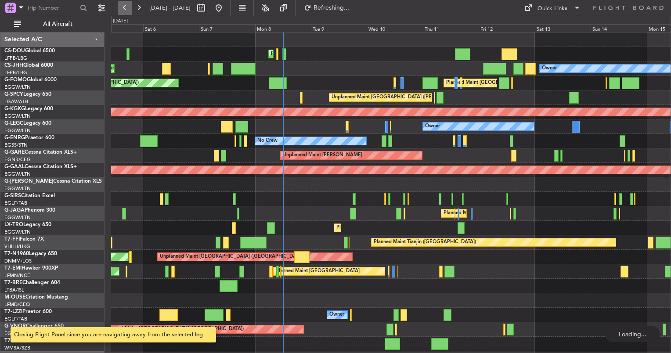
click at [124, 9] on button at bounding box center [125, 8] width 14 height 14
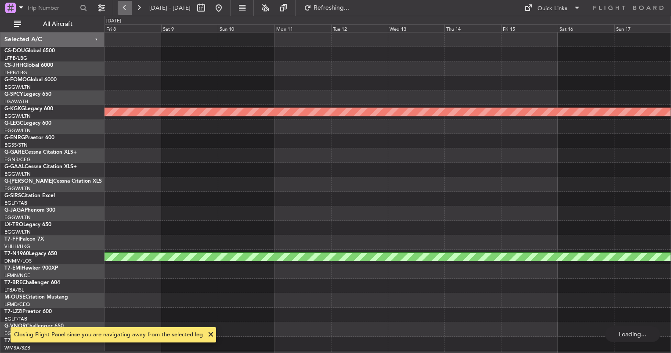
click at [124, 9] on button at bounding box center [125, 8] width 14 height 14
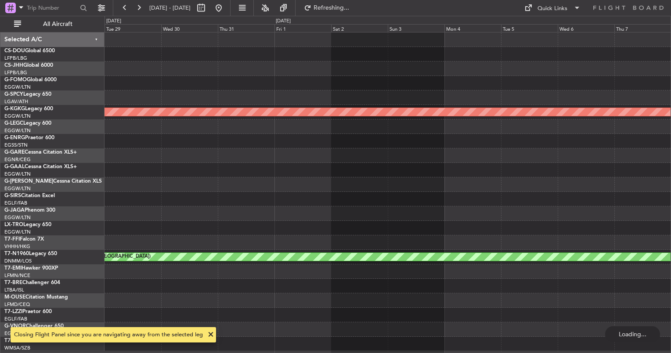
click at [592, 214] on div "AOG Maint [GEOGRAPHIC_DATA] (Ataturk) Planned Maint [GEOGRAPHIC_DATA] ([GEOGRAP…" at bounding box center [388, 192] width 566 height 319
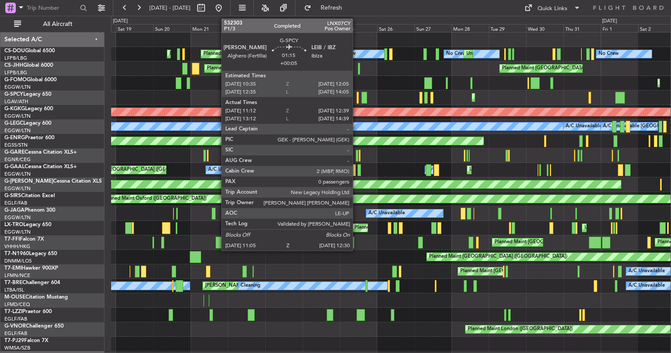
click at [357, 96] on div at bounding box center [358, 98] width 3 height 12
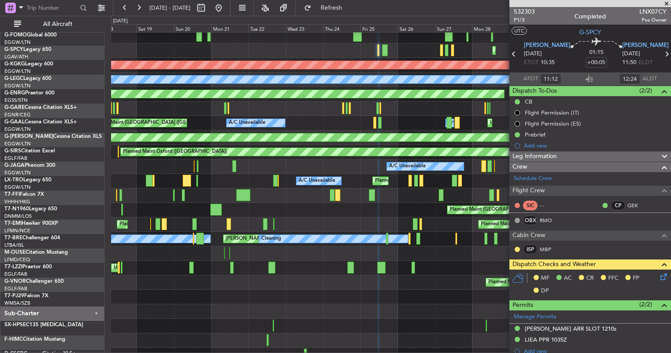
scroll to position [70, 0]
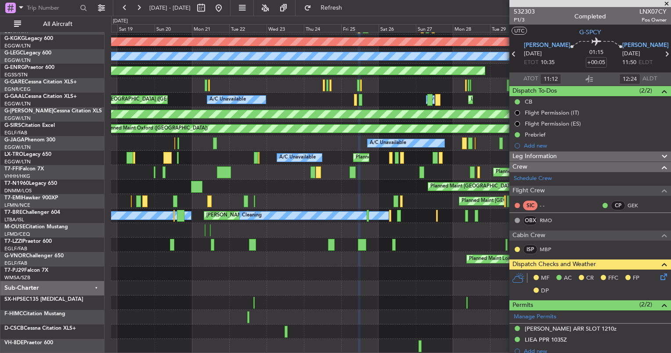
click at [392, 220] on div "Planned Maint Athens ([PERSON_NAME] Intl) AOG Maint [GEOGRAPHIC_DATA] ([GEOGRAP…" at bounding box center [391, 157] width 560 height 391
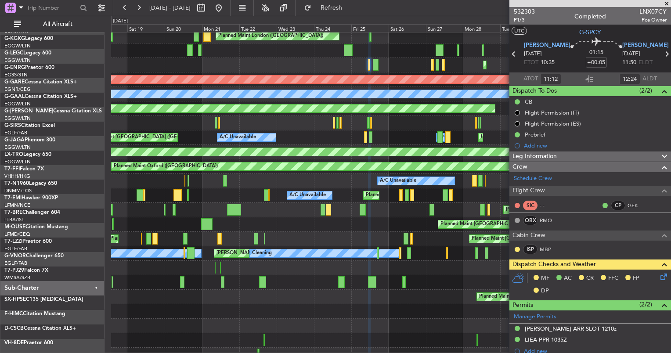
click at [399, 350] on div at bounding box center [391, 355] width 560 height 14
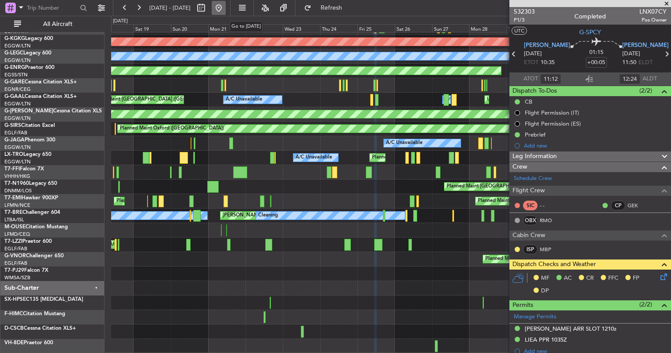
click at [226, 12] on button at bounding box center [219, 8] width 14 height 14
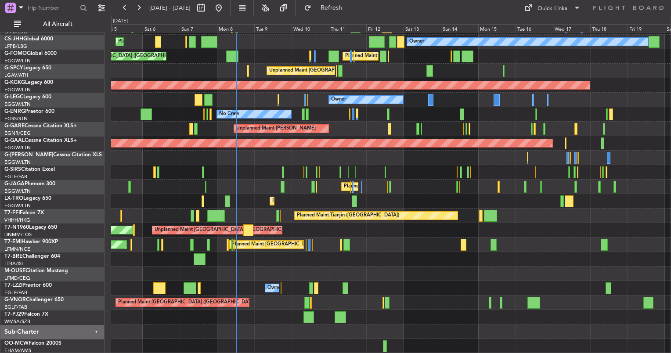
scroll to position [26, 0]
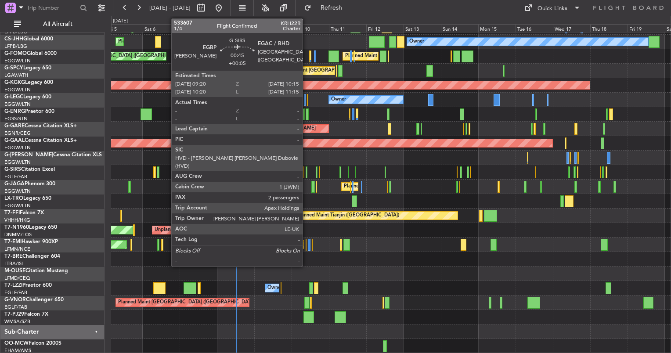
click at [307, 170] on div at bounding box center [307, 172] width 2 height 12
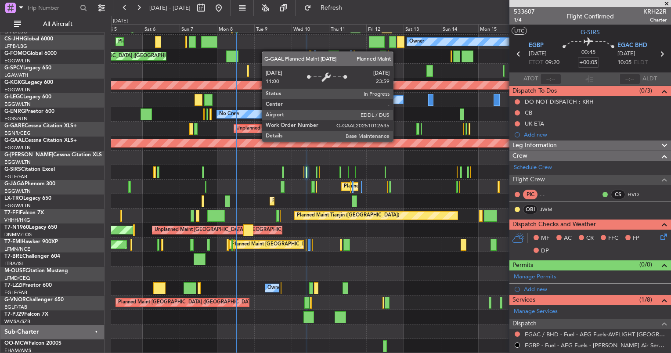
click at [397, 141] on div "Planned Maint Dusseldorf" at bounding box center [150, 143] width 803 height 8
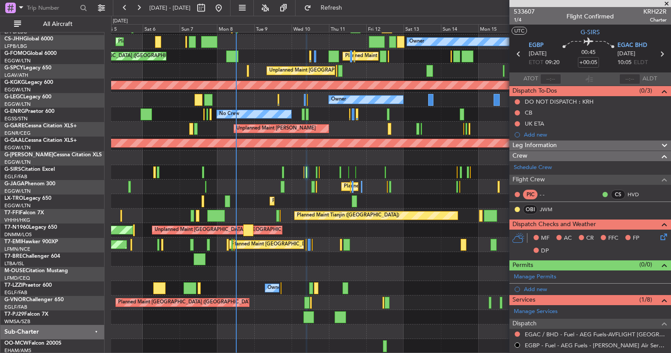
click at [399, 153] on div "Owner" at bounding box center [391, 158] width 560 height 14
click at [303, 98] on div "Owner A/C Unavailable [GEOGRAPHIC_DATA] ([GEOGRAPHIC_DATA])" at bounding box center [391, 100] width 560 height 14
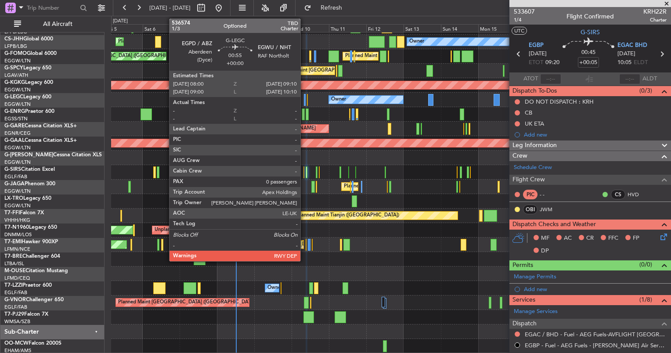
click at [305, 98] on div at bounding box center [305, 100] width 2 height 12
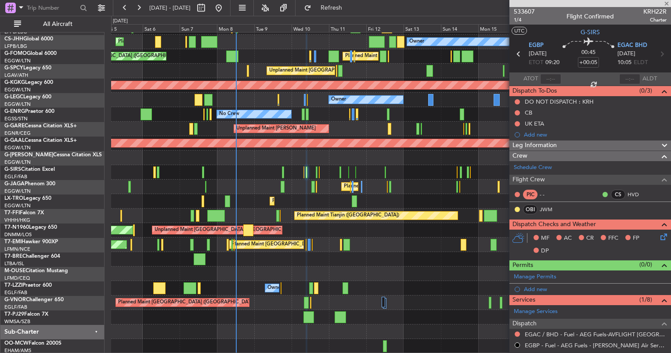
type input "0"
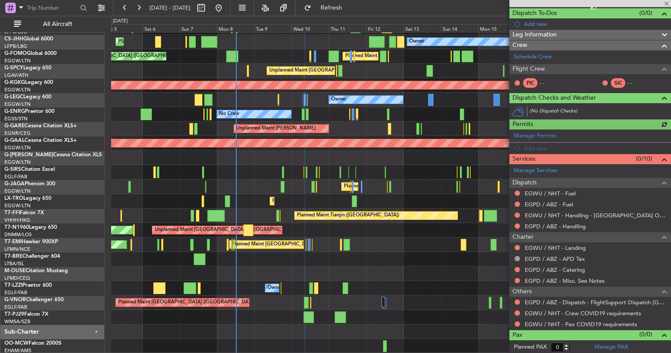
scroll to position [78, 0]
click at [555, 226] on link "EGPD / ABZ - Handling" at bounding box center [555, 226] width 61 height 7
click at [545, 202] on link "EGPD / ABZ - Fuel" at bounding box center [549, 204] width 48 height 7
click at [545, 192] on link "EGWU / NHT - Fuel" at bounding box center [550, 193] width 51 height 7
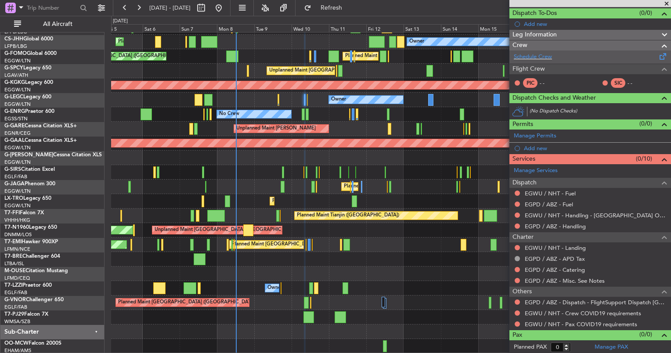
scroll to position [0, 0]
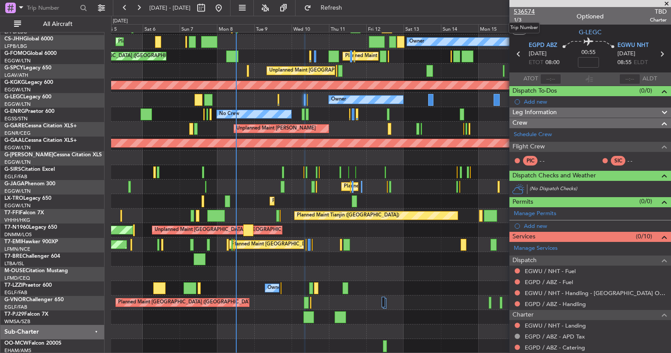
click at [529, 11] on span "536574" at bounding box center [524, 11] width 21 height 9
click at [381, 289] on div "Planned Maint [GEOGRAPHIC_DATA] ([GEOGRAPHIC_DATA]) Planned Maint [GEOGRAPHIC_D…" at bounding box center [391, 180] width 560 height 348
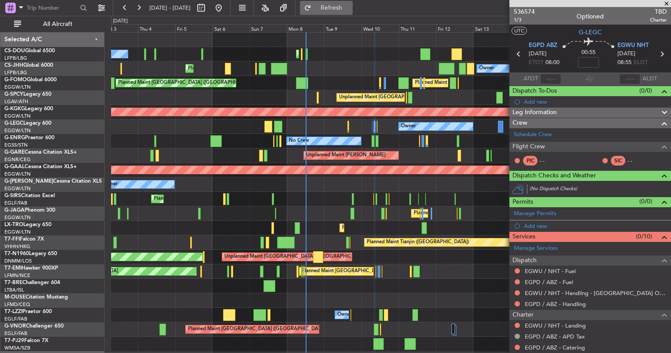
click at [353, 12] on button "Refresh" at bounding box center [326, 8] width 53 height 14
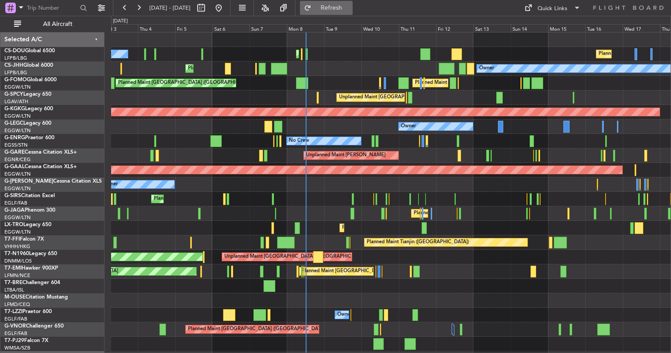
click at [348, 12] on button "Refresh" at bounding box center [326, 8] width 53 height 14
